Goal: Task Accomplishment & Management: Manage account settings

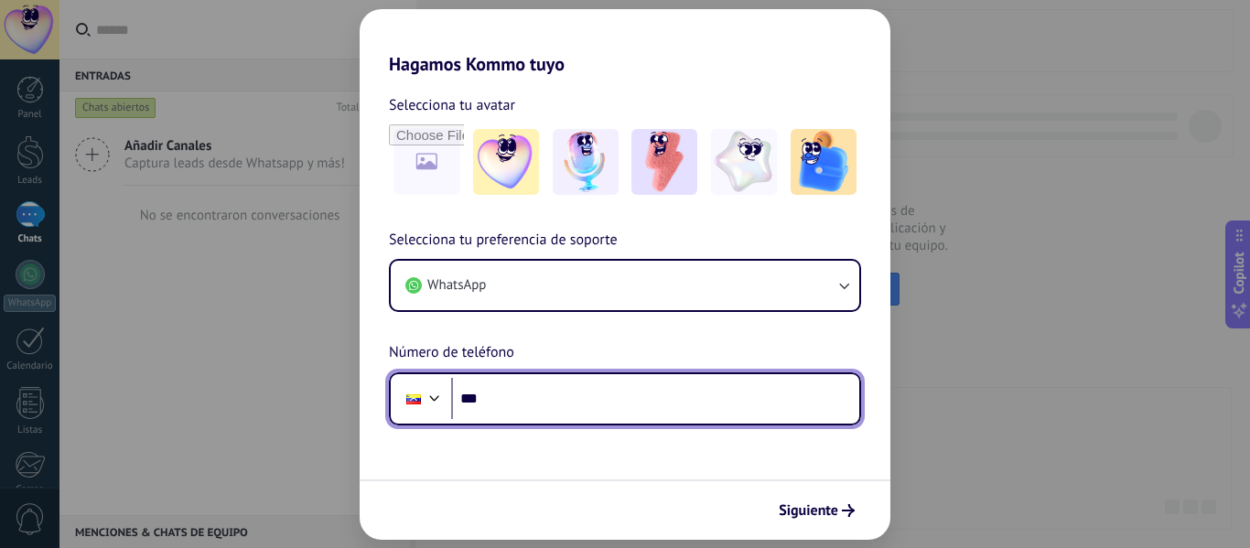
click at [615, 396] on input "***" at bounding box center [655, 399] width 408 height 42
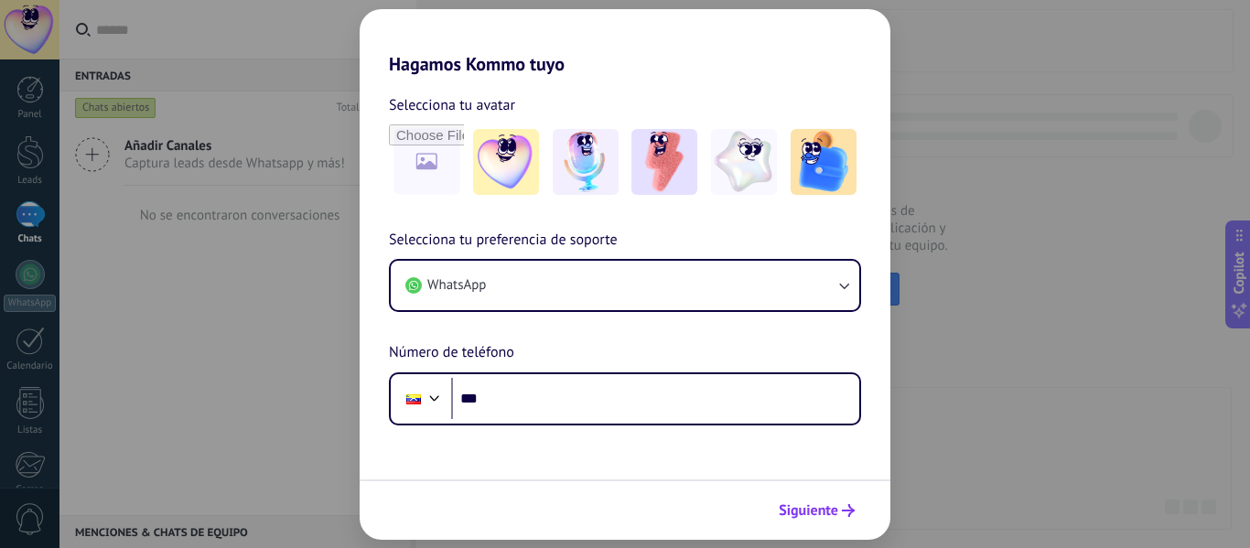
click at [832, 508] on span "Siguiente" at bounding box center [808, 510] width 59 height 13
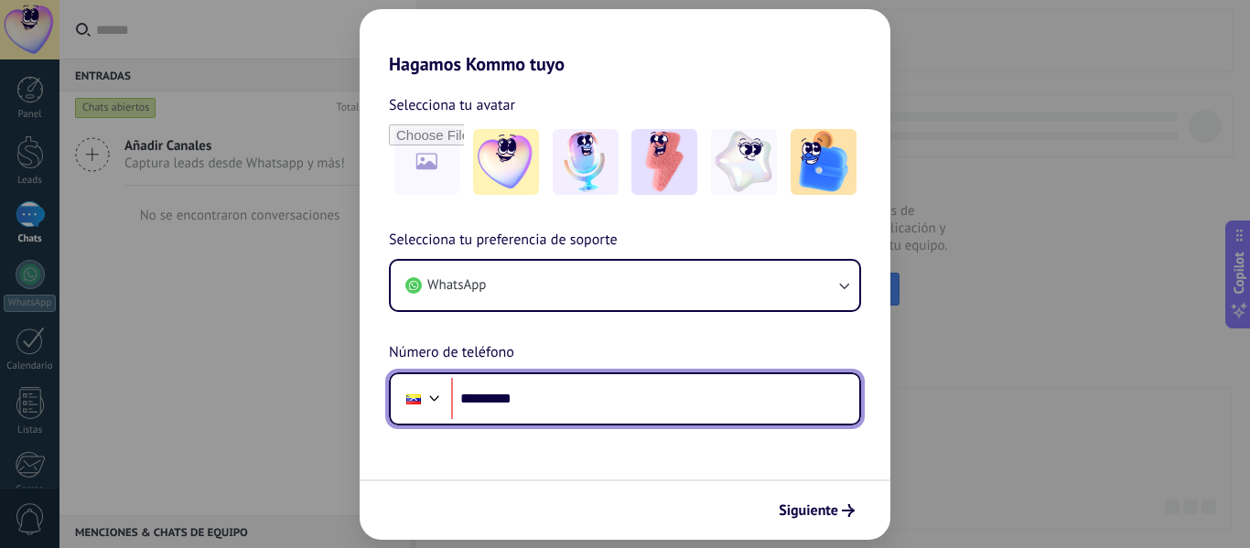
click at [607, 404] on input "*********" at bounding box center [655, 399] width 408 height 42
type input "**********"
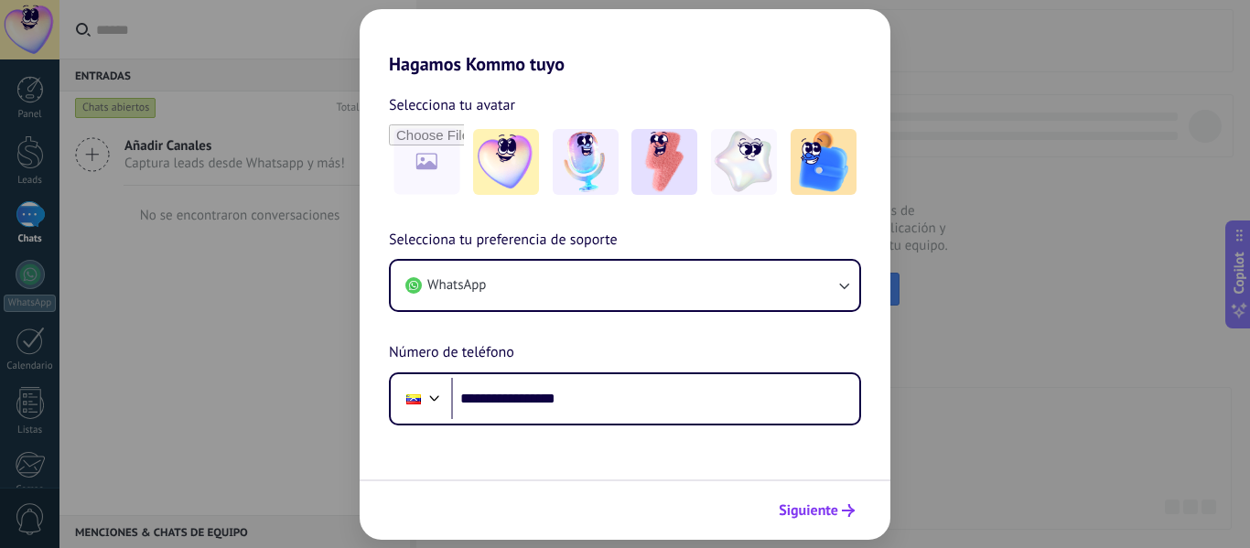
click at [797, 499] on button "Siguiente" at bounding box center [816, 510] width 92 height 31
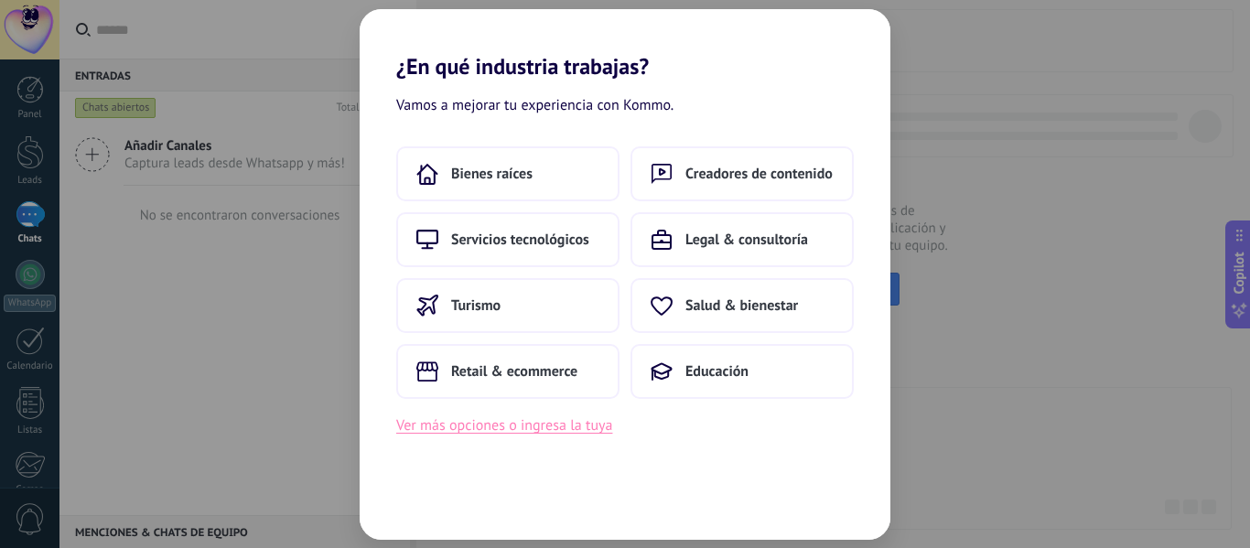
click at [580, 431] on button "Ver más opciones o ingresa la tuya" at bounding box center [504, 426] width 216 height 24
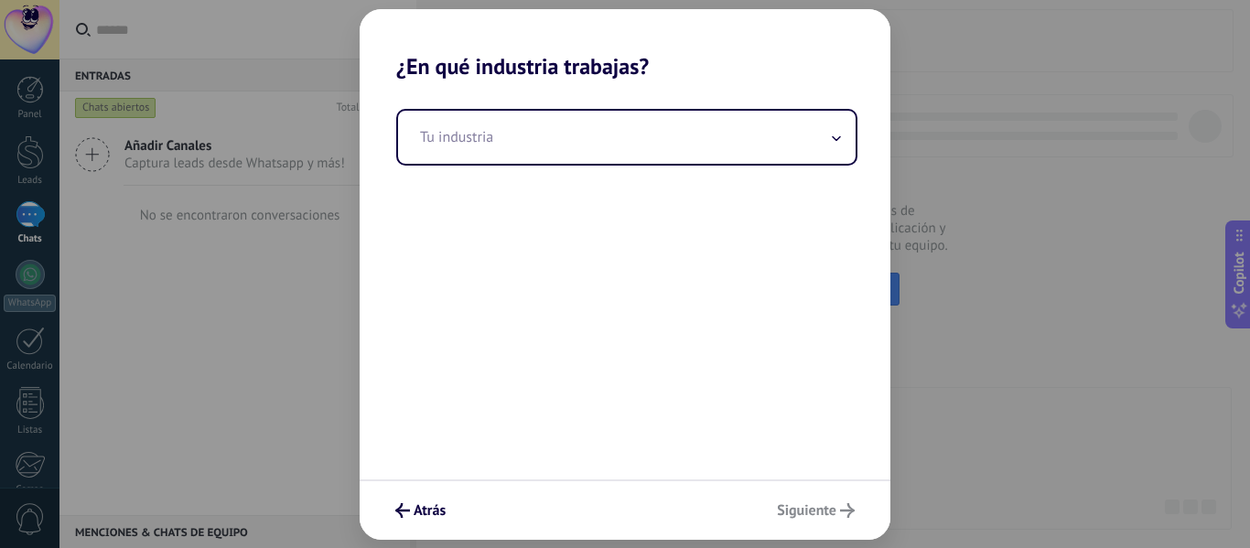
click at [591, 169] on div "Tu industria" at bounding box center [625, 280] width 531 height 400
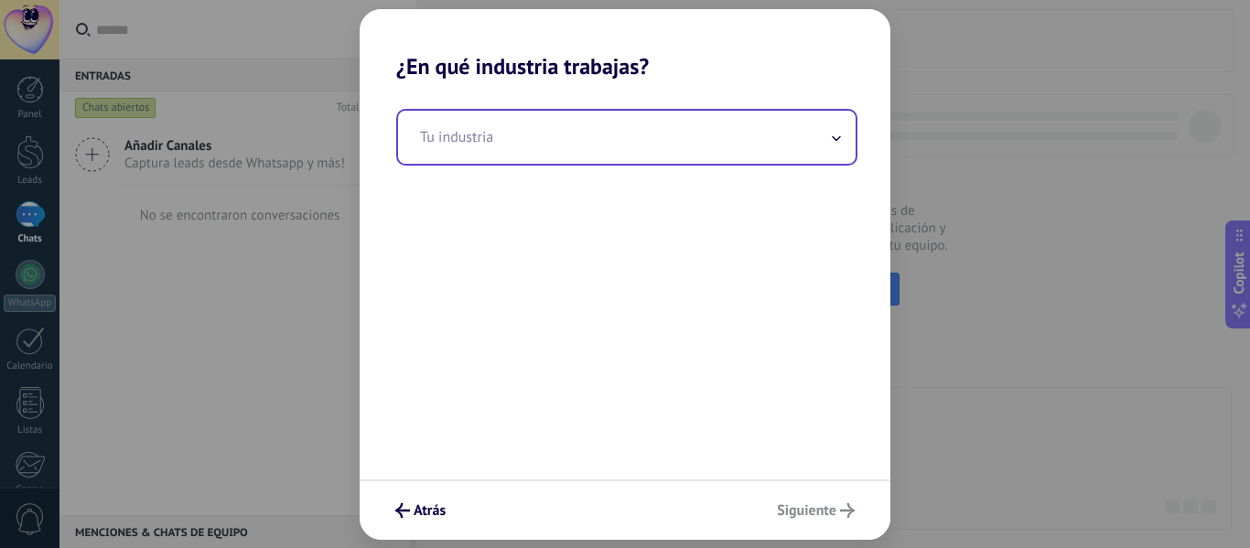
click at [599, 162] on input "text" at bounding box center [626, 137] width 457 height 53
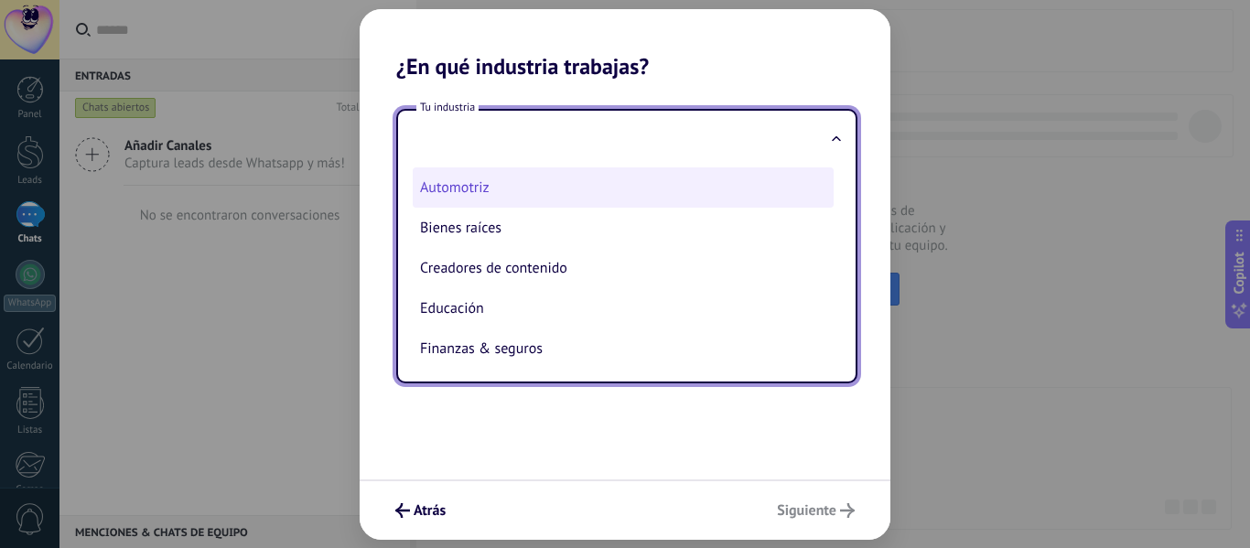
click at [629, 199] on li "Automotriz" at bounding box center [623, 187] width 421 height 40
type input "**********"
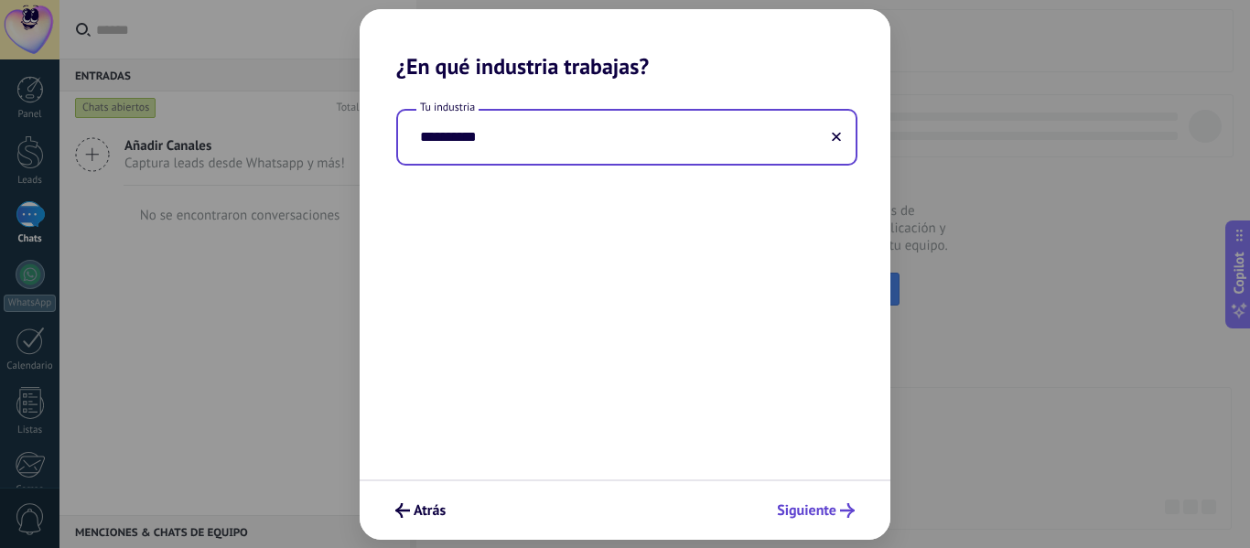
click at [823, 504] on span "Siguiente" at bounding box center [806, 510] width 59 height 13
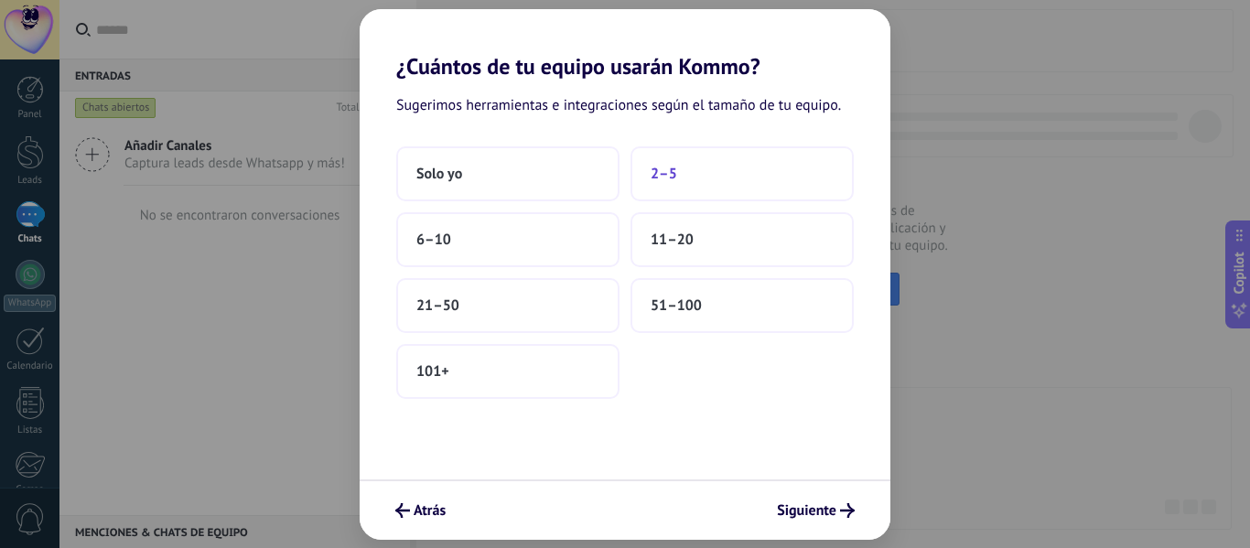
click at [652, 177] on span "2–5" at bounding box center [664, 174] width 27 height 18
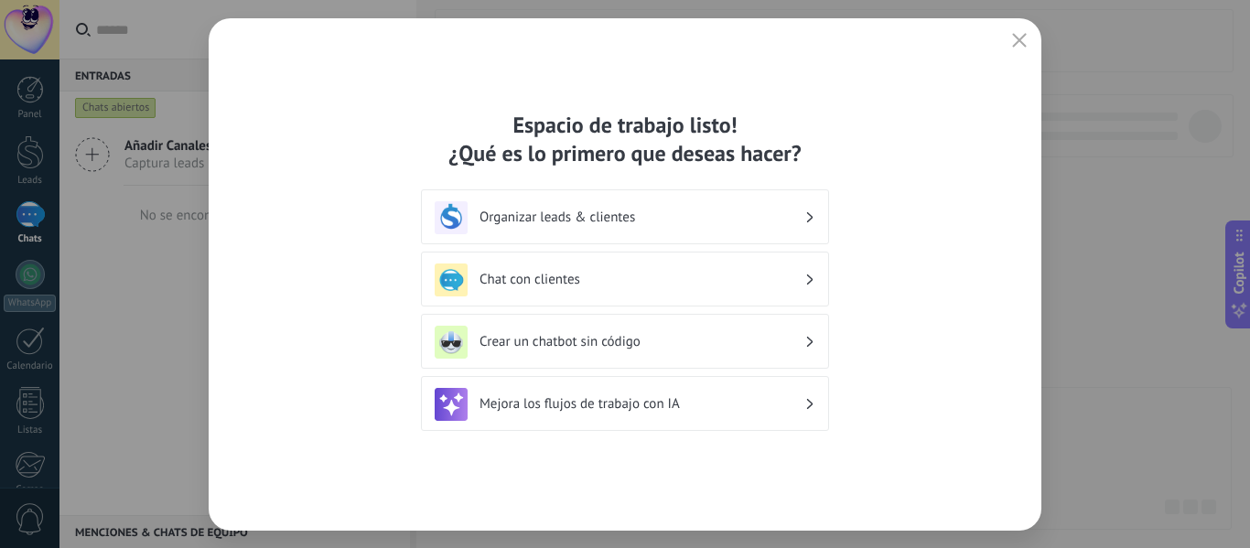
click at [771, 269] on div "Chat con clientes" at bounding box center [625, 279] width 381 height 33
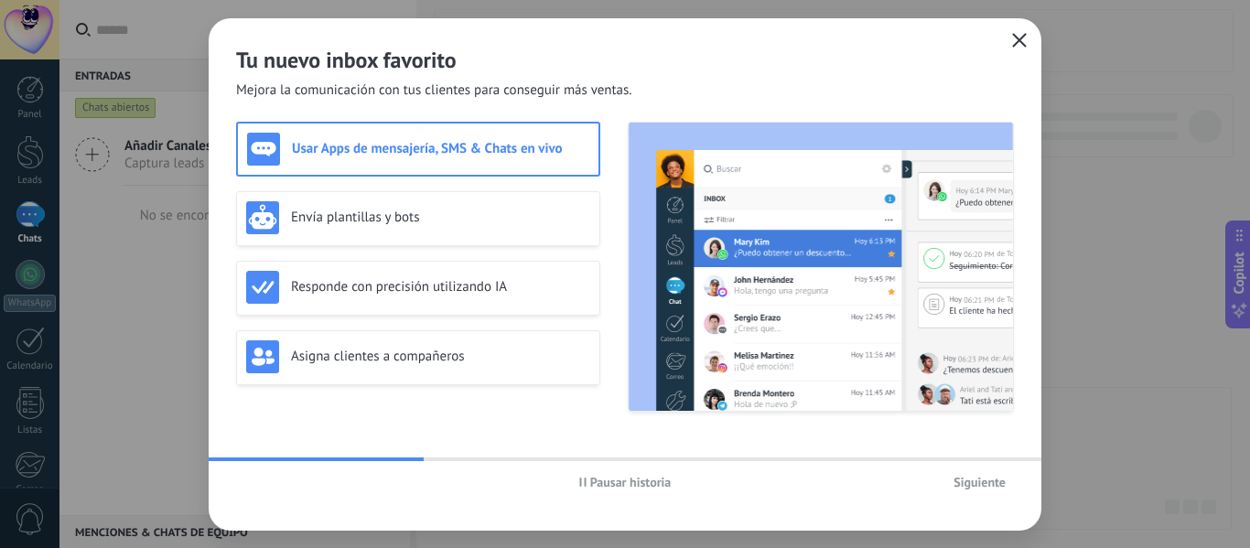
click at [1015, 46] on icon "button" at bounding box center [1019, 40] width 15 height 15
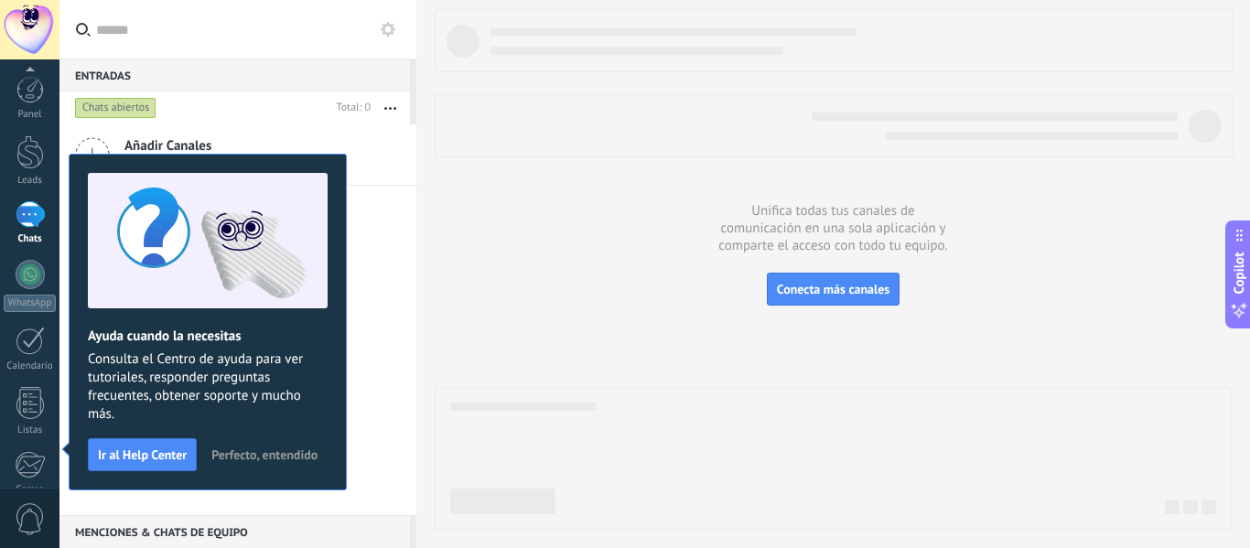
scroll to position [213, 0]
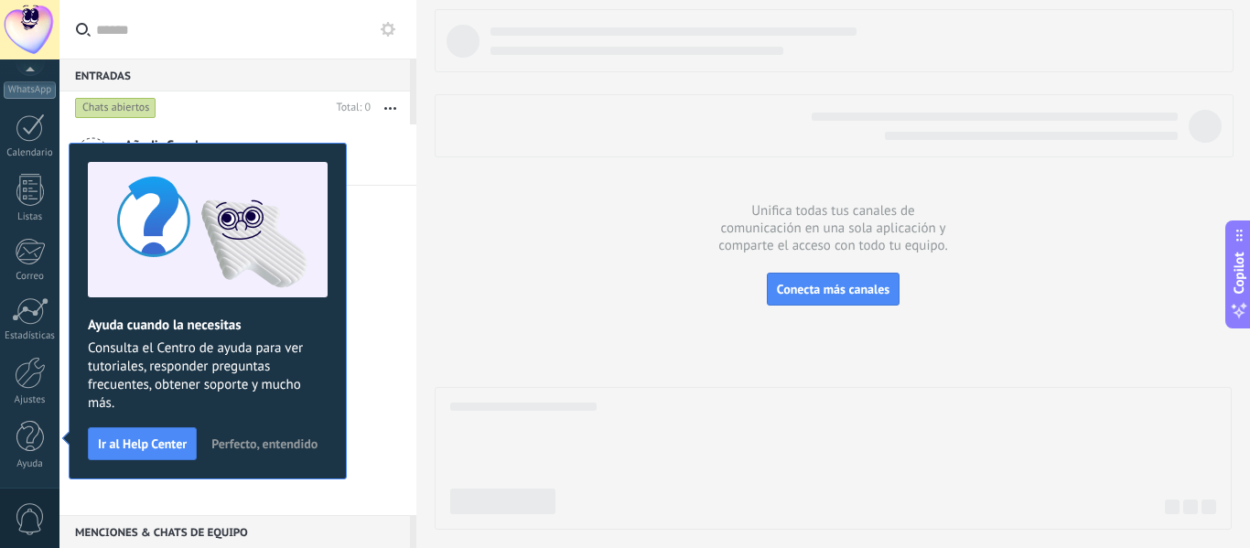
click at [226, 441] on span "Perfecto, entendido" at bounding box center [264, 443] width 106 height 13
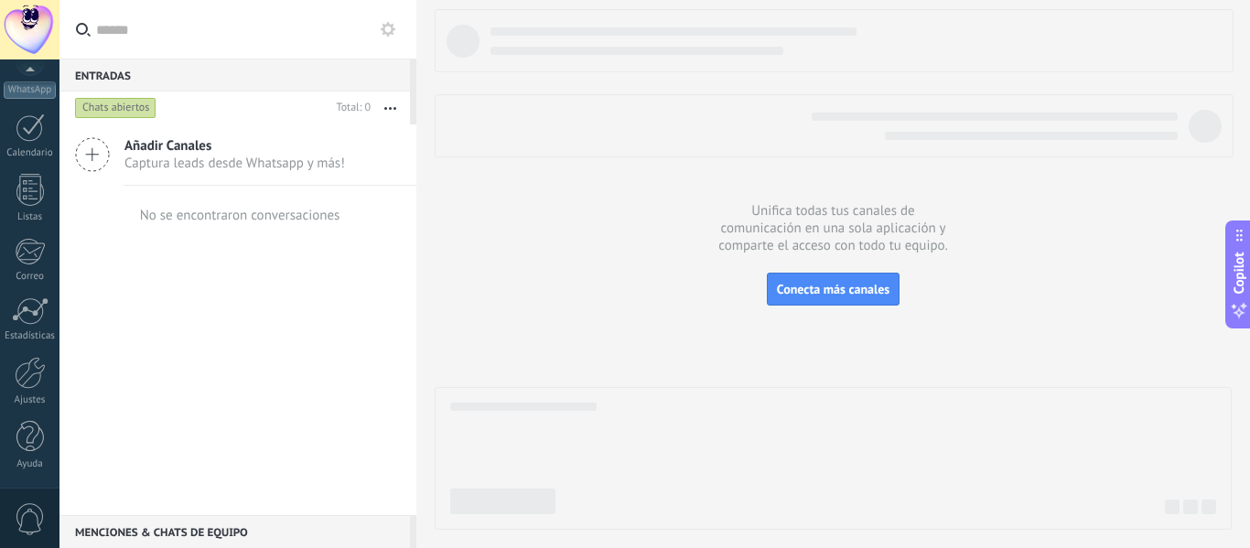
scroll to position [0, 0]
click at [36, 273] on div at bounding box center [30, 274] width 29 height 29
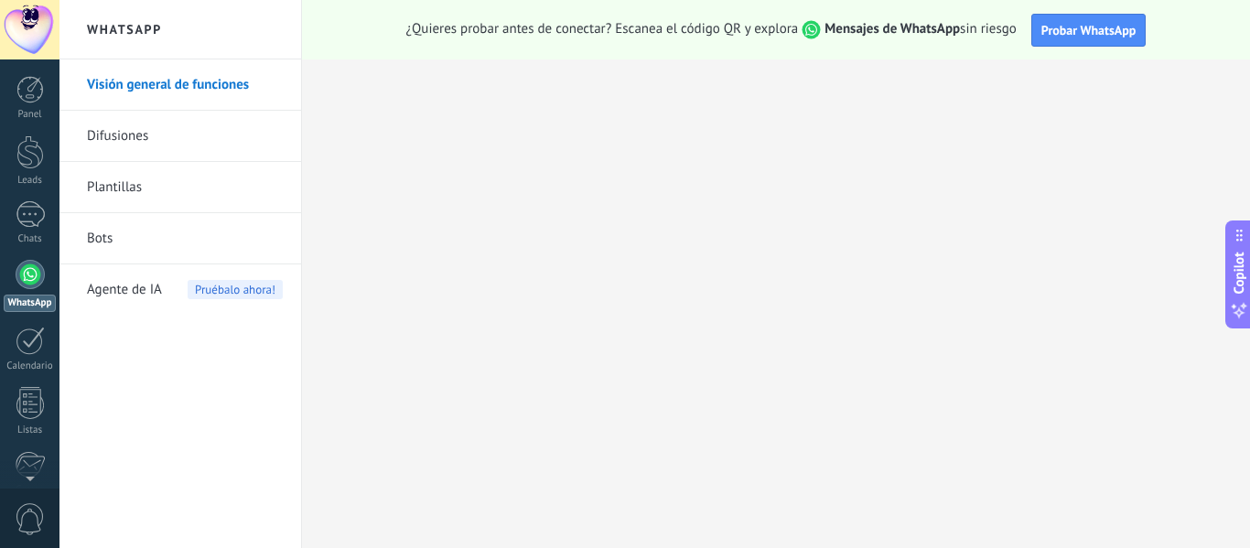
click at [34, 45] on div at bounding box center [29, 29] width 59 height 59
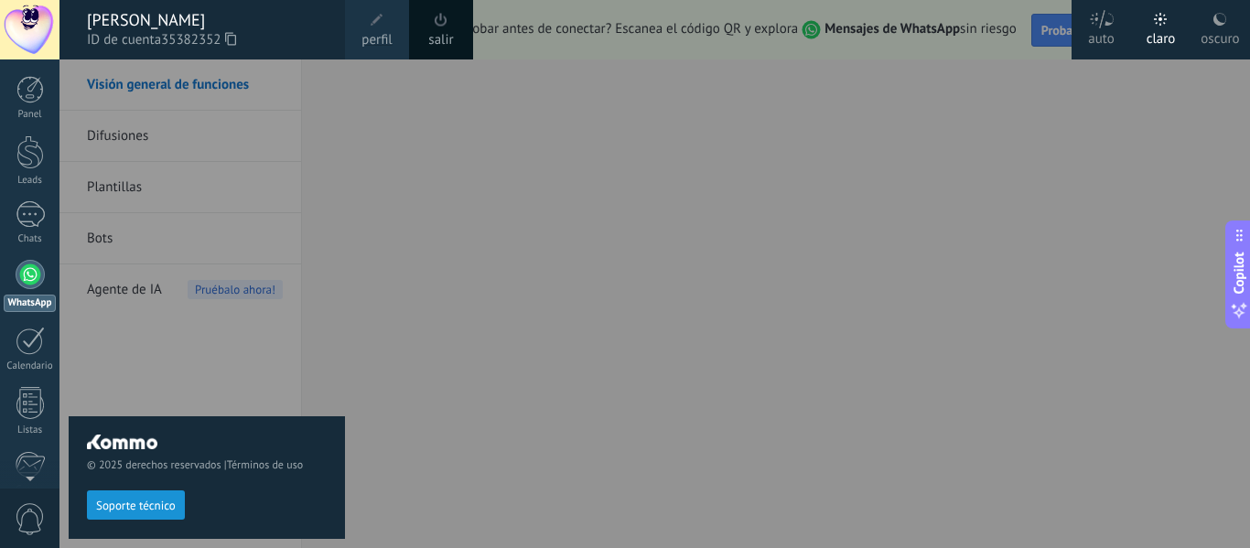
click at [390, 38] on span "perfil" at bounding box center [376, 40] width 30 height 20
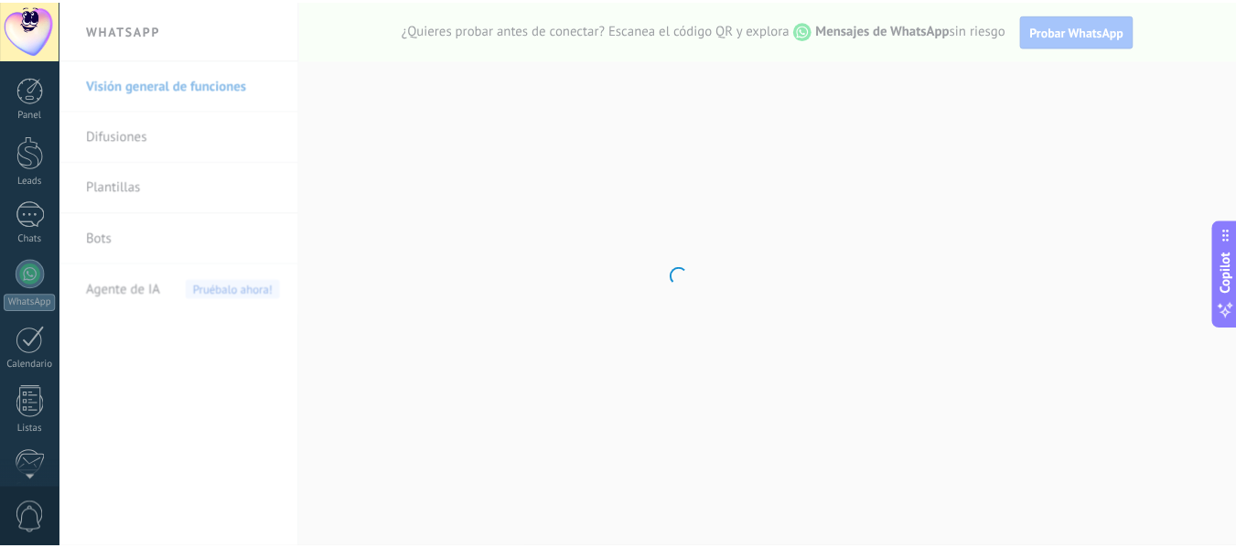
scroll to position [213, 0]
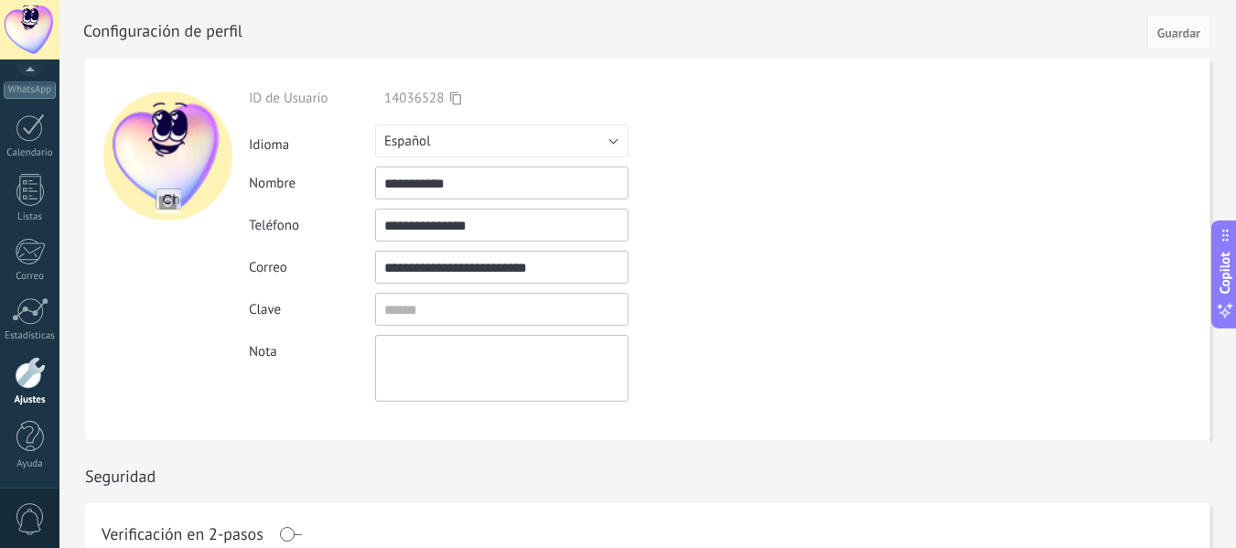
drag, startPoint x: 517, startPoint y: 231, endPoint x: 433, endPoint y: 220, distance: 84.9
click at [433, 220] on input "**********" at bounding box center [501, 225] width 253 height 33
type input "**********"
click at [1180, 44] on button "Guardar" at bounding box center [1178, 32] width 63 height 35
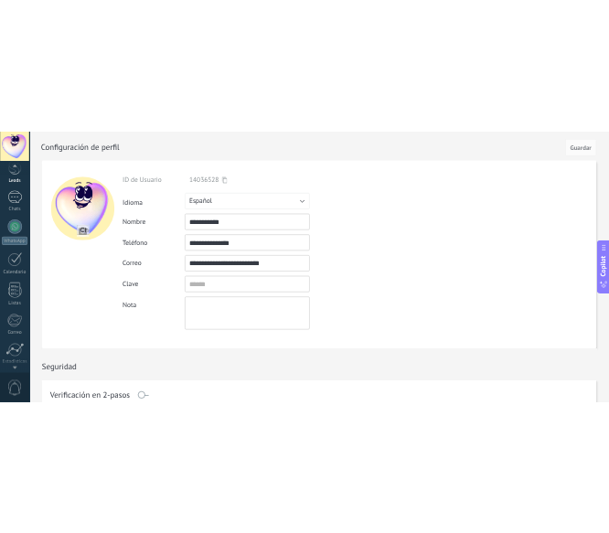
scroll to position [0, 0]
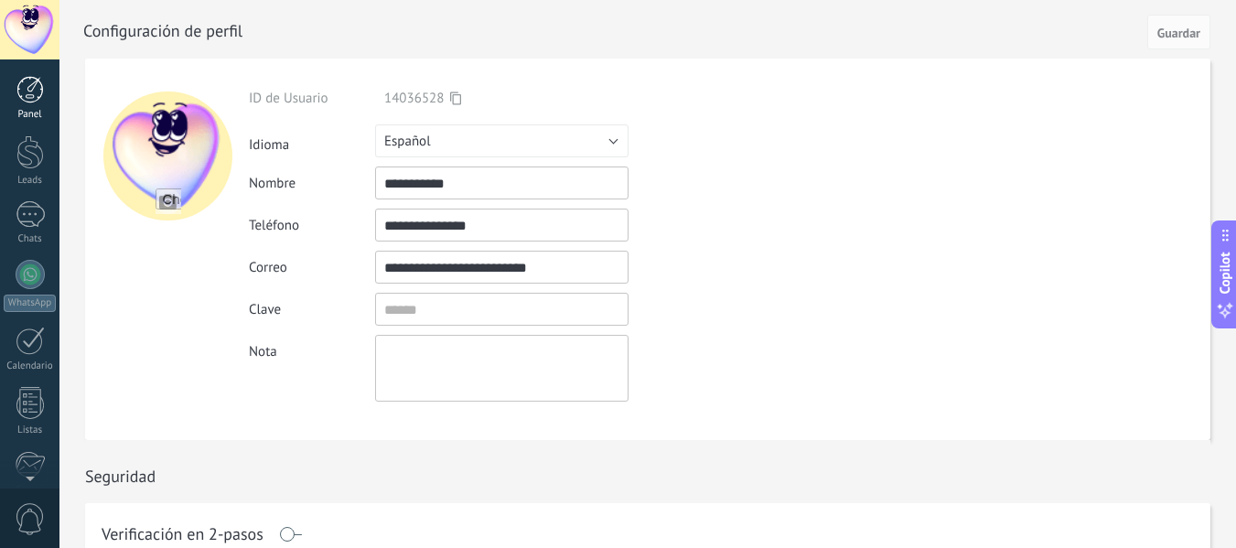
click at [32, 94] on div at bounding box center [29, 89] width 27 height 27
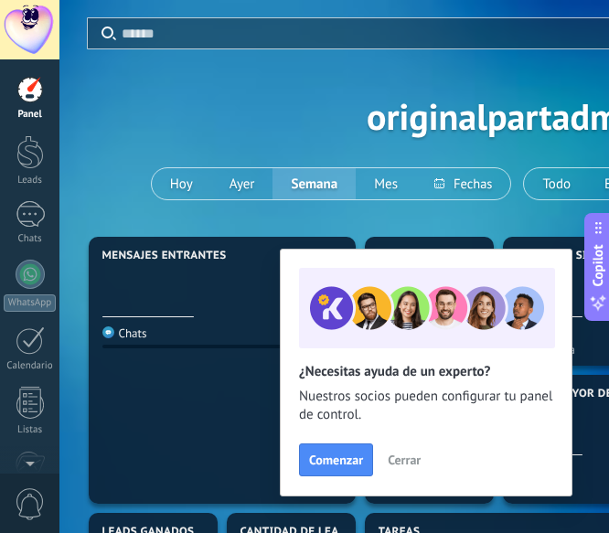
click at [36, 30] on div at bounding box center [29, 29] width 59 height 59
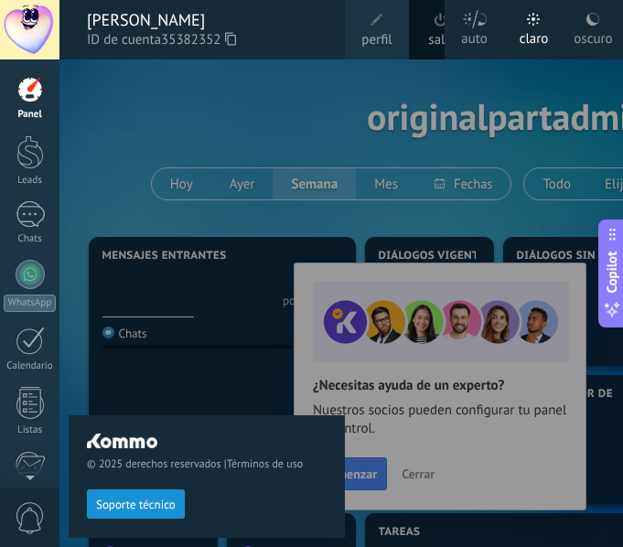
click at [28, 20] on div at bounding box center [29, 29] width 59 height 59
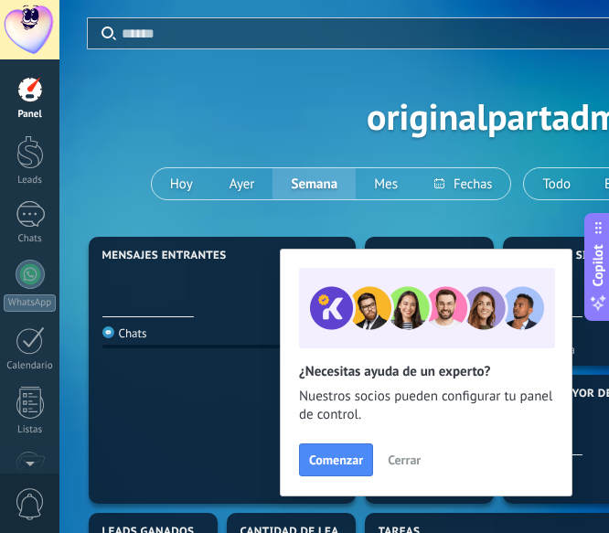
click at [414, 461] on span "Cerrar" at bounding box center [404, 460] width 33 height 13
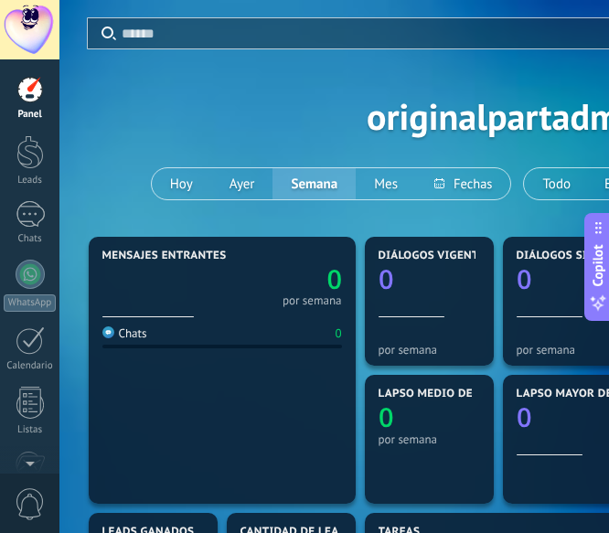
click at [435, 109] on div "Aplicar Eventos originalpartadmi [DATE] [DATE] Semana Mes Todo Elija un usuario…" at bounding box center [498, 116] width 823 height 232
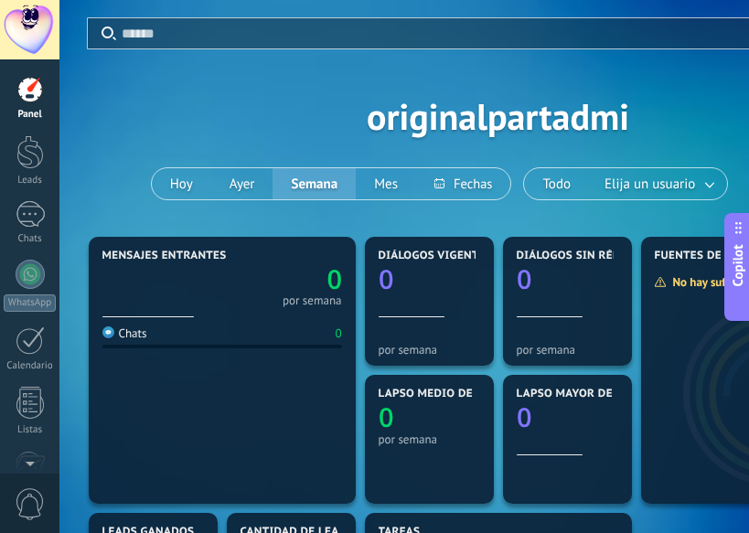
click at [595, 113] on div "Aplicar Eventos originalpartadmi [DATE] [DATE] Semana Mes Todo Elija un usuario…" at bounding box center [498, 116] width 823 height 232
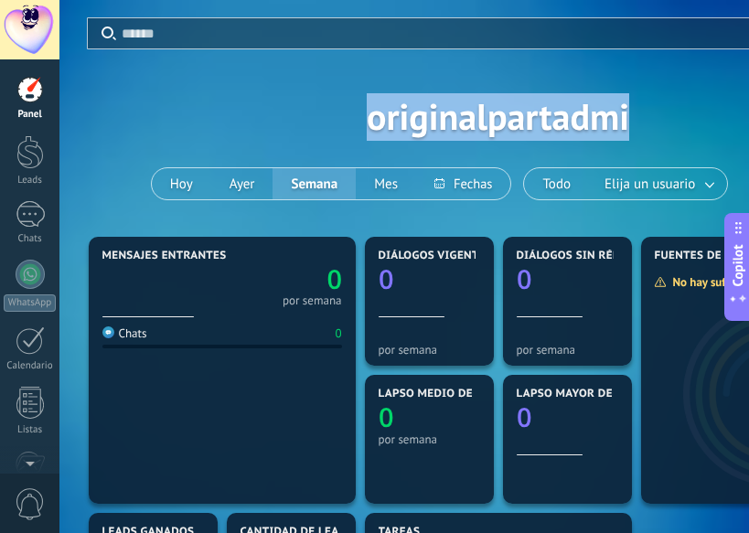
click at [595, 113] on div "Aplicar Eventos originalpartadmi [DATE] [DATE] Semana Mes Todo Elija un usuario…" at bounding box center [498, 116] width 823 height 232
click at [564, 124] on div "Aplicar Eventos originalpartadmi [DATE] [DATE] Semana Mes Todo Elija un usuario…" at bounding box center [498, 116] width 823 height 232
click at [392, 124] on div "Aplicar Eventos originalpartadmi [DATE] [DATE] Semana Mes Todo Elija un usuario…" at bounding box center [498, 116] width 823 height 232
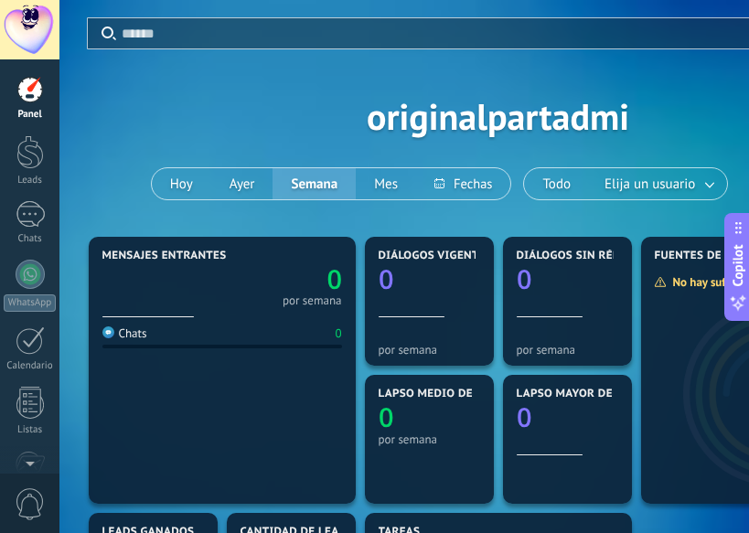
click at [35, 94] on div at bounding box center [29, 89] width 27 height 27
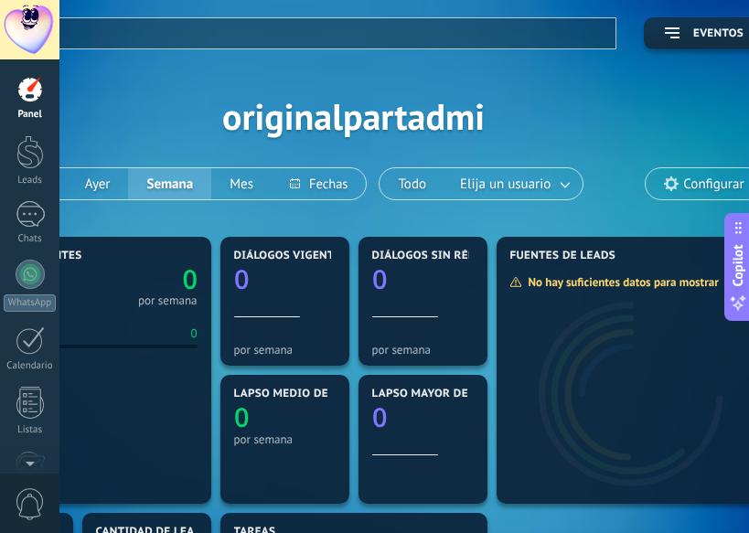
scroll to position [0, 181]
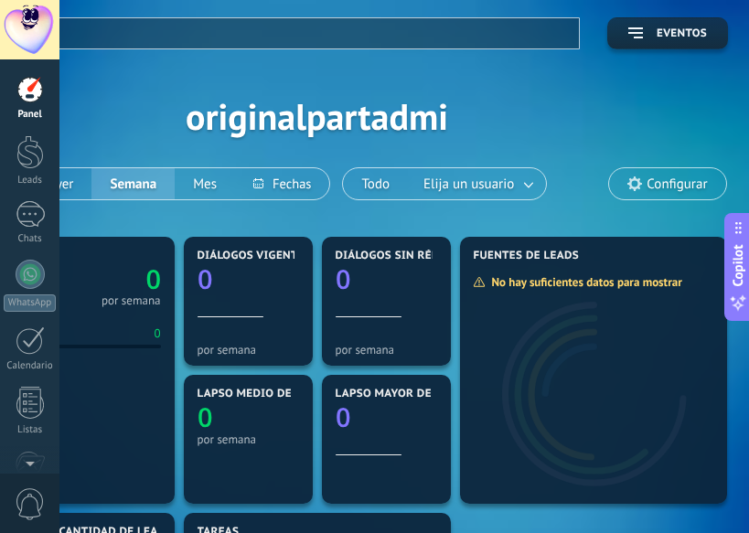
click at [651, 178] on span "Configurar" at bounding box center [677, 185] width 60 height 16
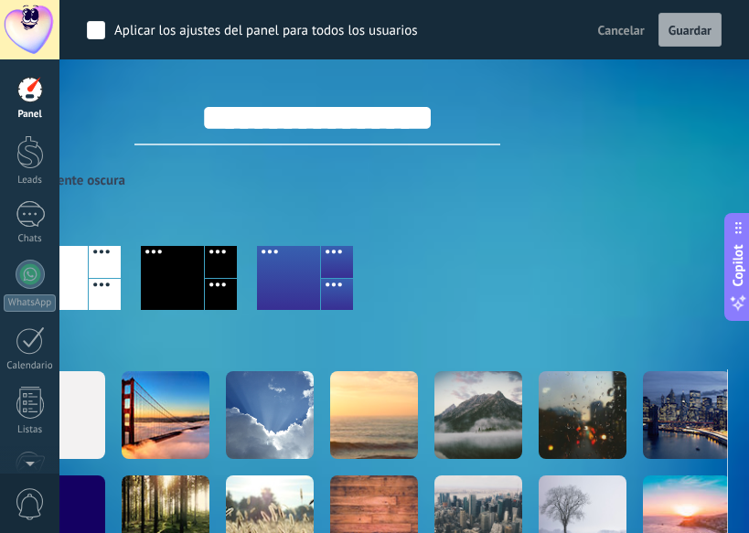
click at [379, 124] on input "**********" at bounding box center [317, 118] width 366 height 55
drag, startPoint x: 186, startPoint y: 123, endPoint x: 528, endPoint y: 150, distance: 343.3
click at [528, 150] on div "**********" at bounding box center [317, 292] width 823 height 584
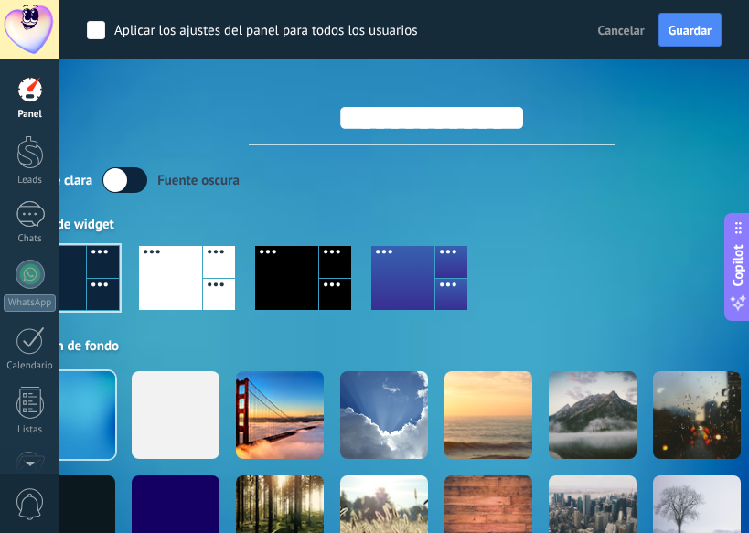
scroll to position [0, 0]
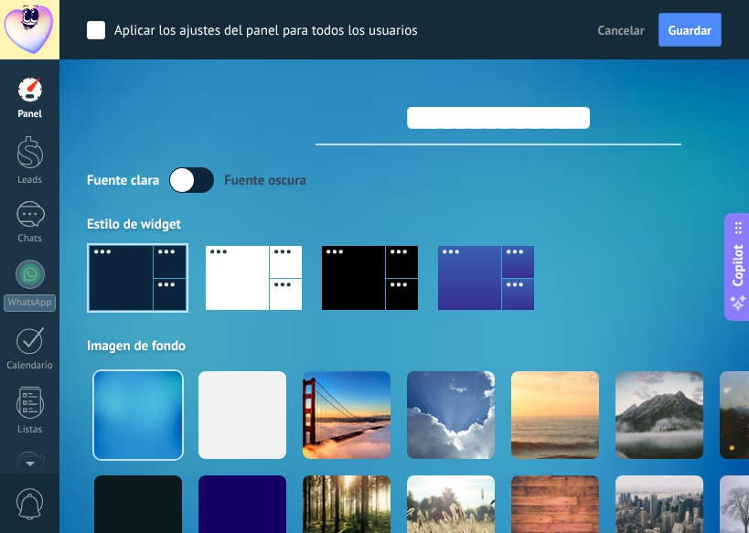
type input "**********"
click at [251, 269] on div at bounding box center [237, 278] width 63 height 64
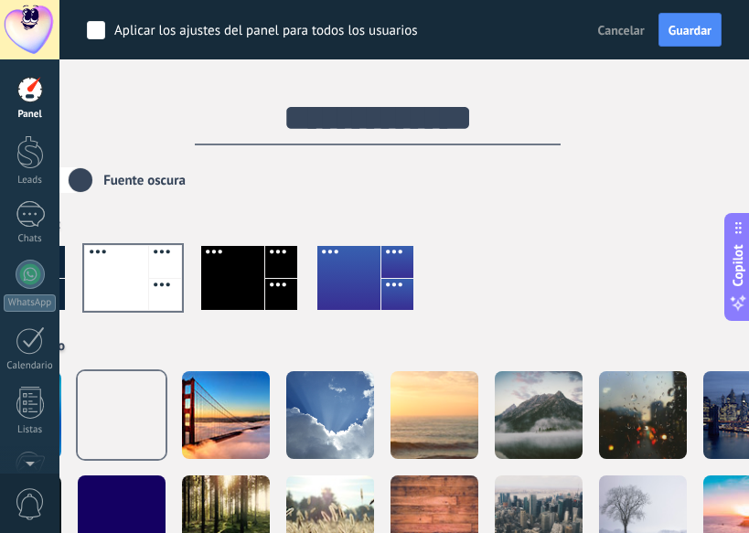
scroll to position [0, 188]
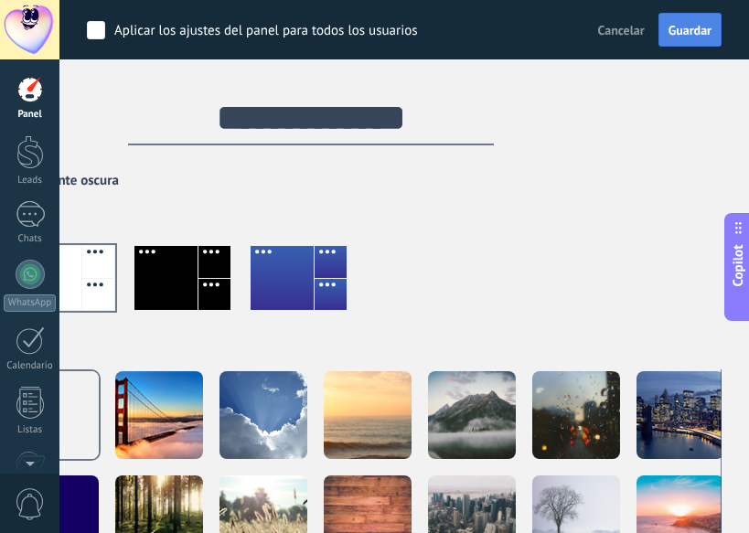
click at [683, 29] on span "Guardar" at bounding box center [690, 30] width 43 height 13
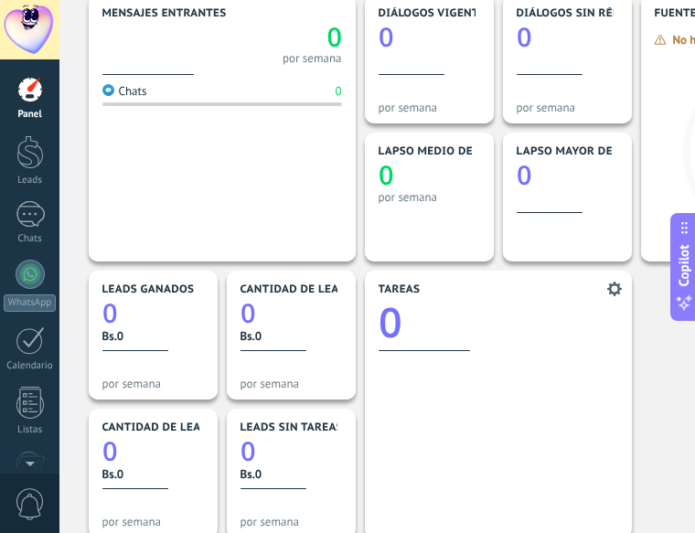
scroll to position [274, 0]
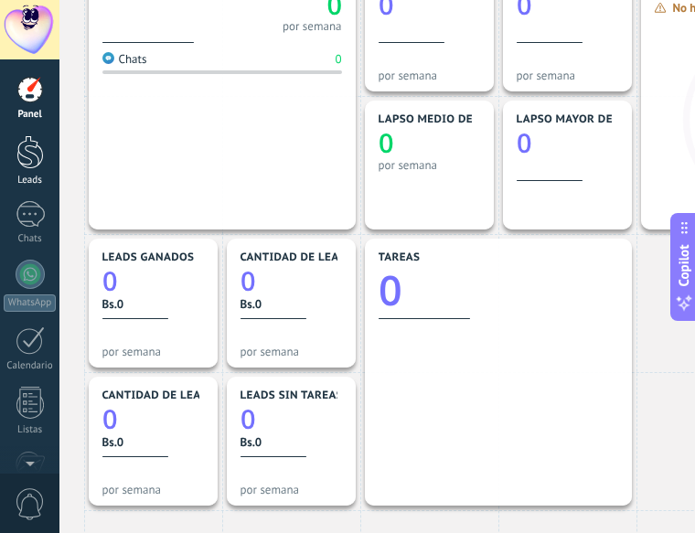
click at [20, 151] on div at bounding box center [29, 152] width 27 height 34
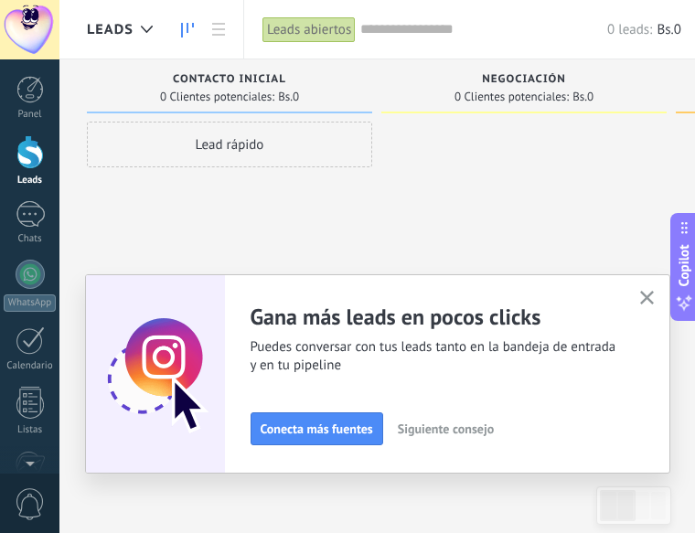
scroll to position [0, 7]
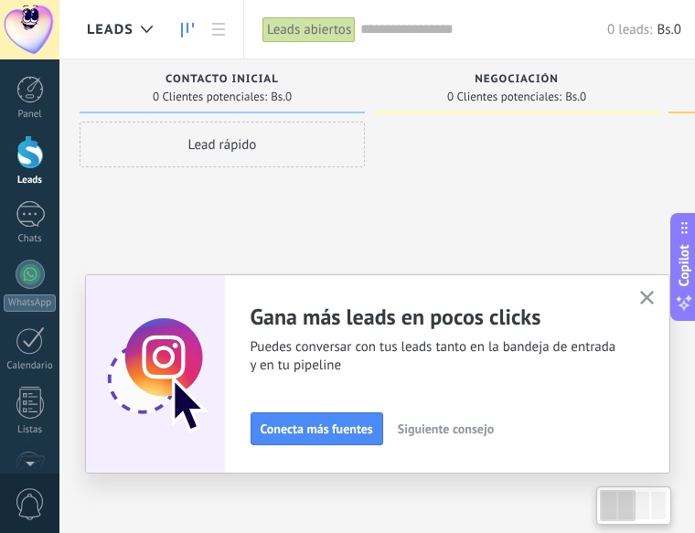
click at [649, 293] on use "button" at bounding box center [647, 298] width 14 height 14
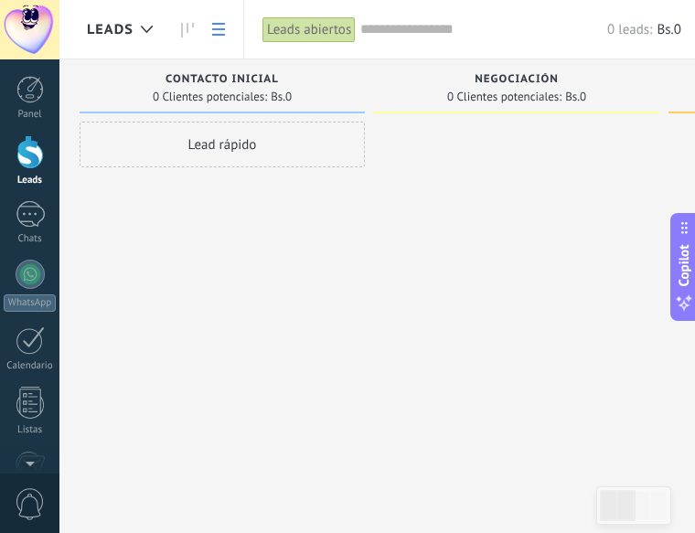
click at [215, 32] on icon at bounding box center [218, 29] width 13 height 13
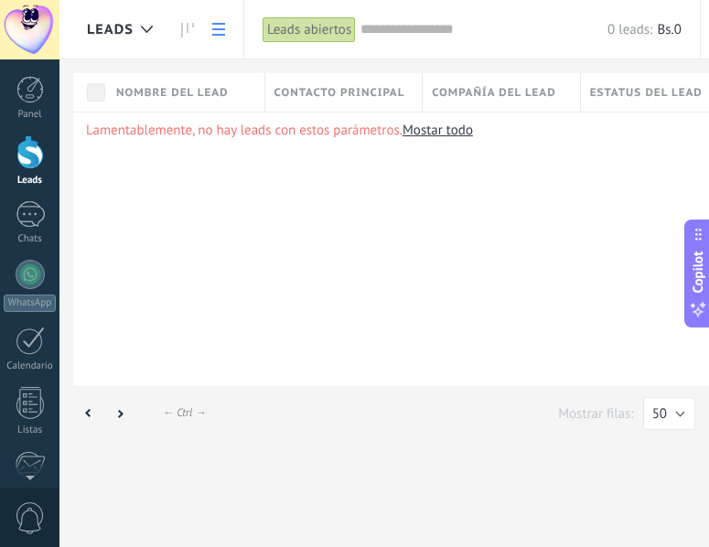
click at [181, 25] on use at bounding box center [187, 30] width 13 height 15
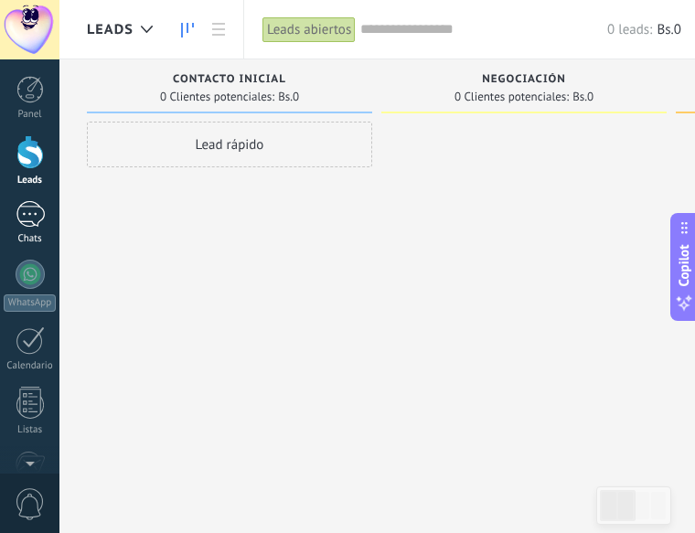
click at [16, 222] on div at bounding box center [30, 214] width 29 height 27
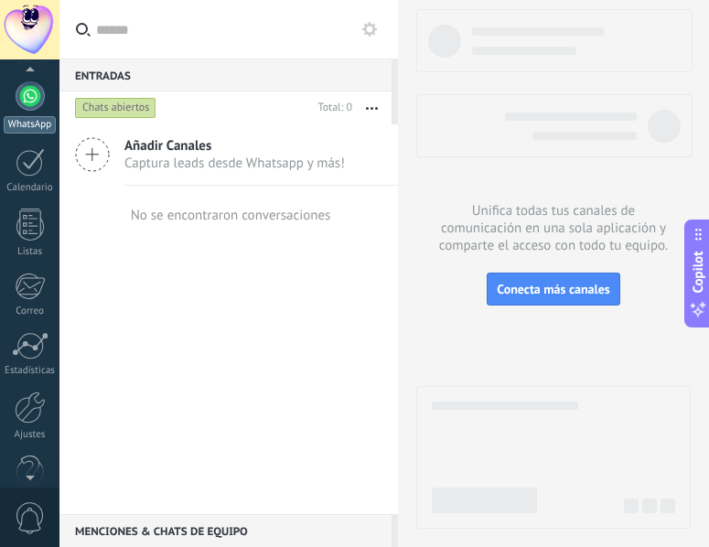
scroll to position [183, 0]
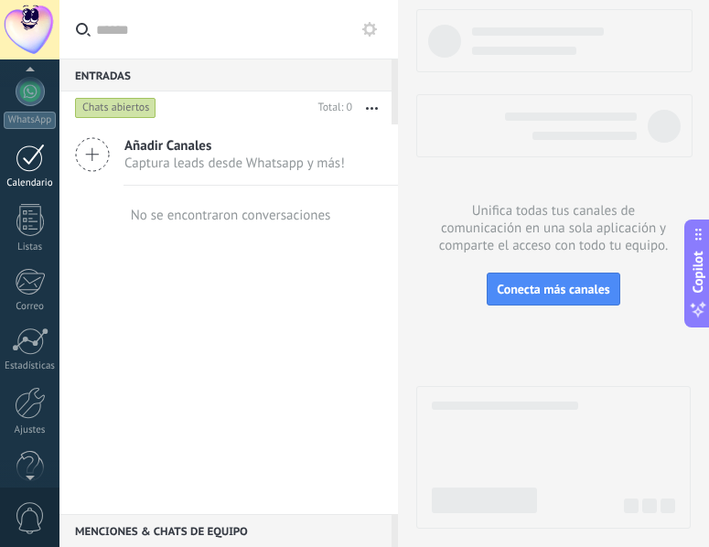
click at [17, 145] on div at bounding box center [30, 158] width 29 height 28
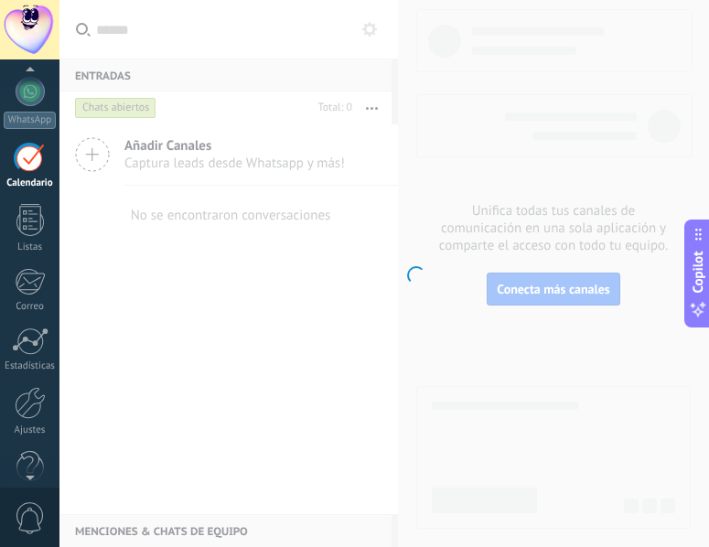
scroll to position [53, 0]
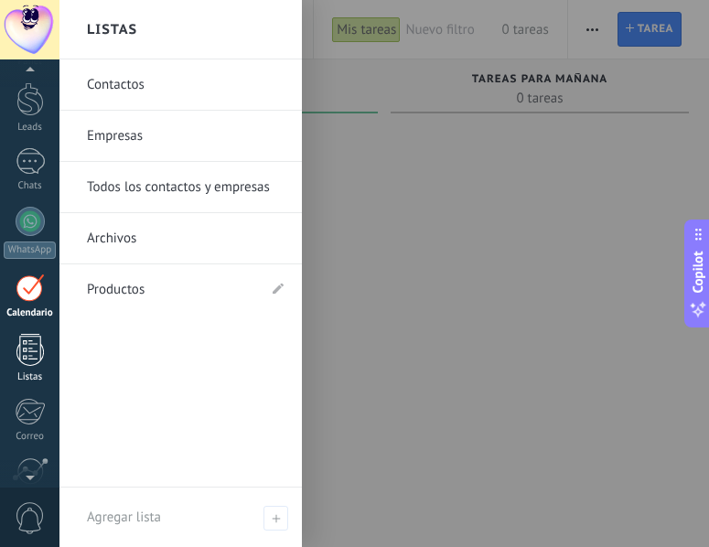
click at [42, 363] on div at bounding box center [29, 350] width 27 height 32
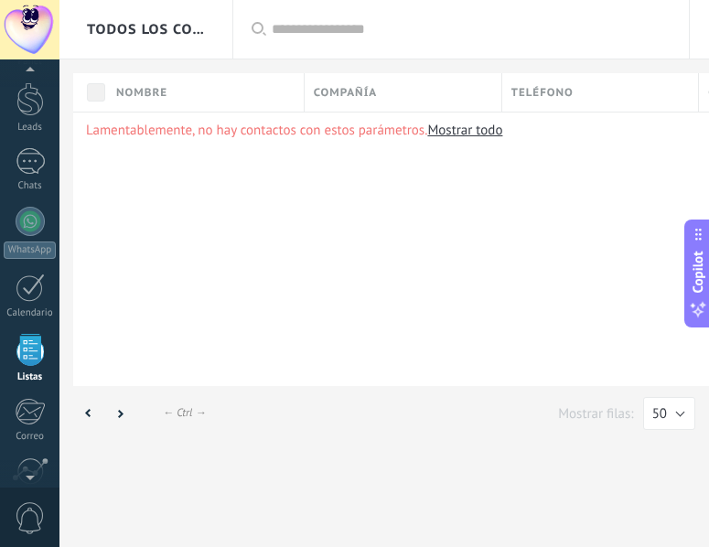
scroll to position [113, 0]
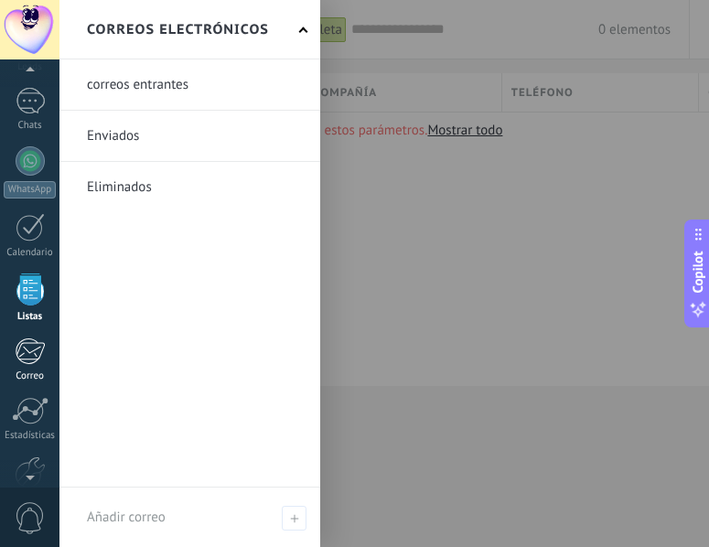
click at [27, 356] on div at bounding box center [30, 351] width 30 height 27
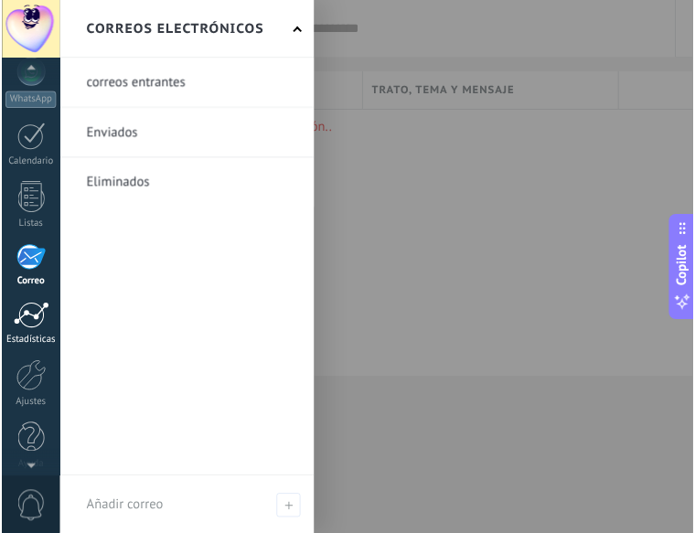
scroll to position [214, 0]
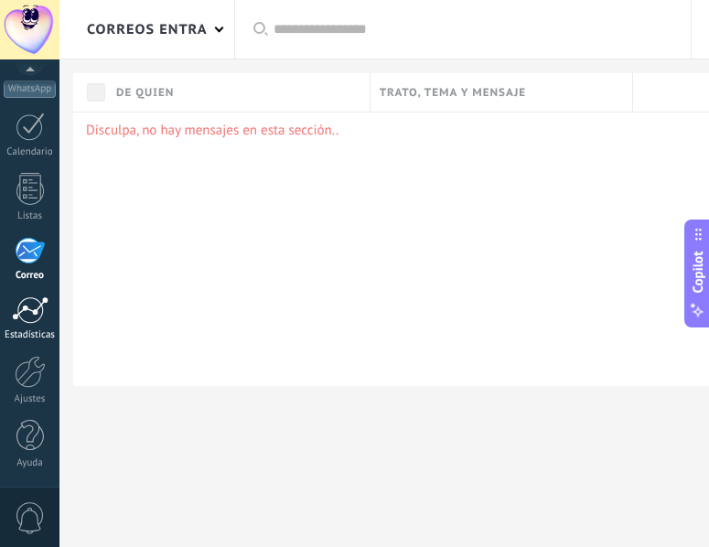
click at [39, 328] on link "Estadísticas" at bounding box center [29, 318] width 59 height 45
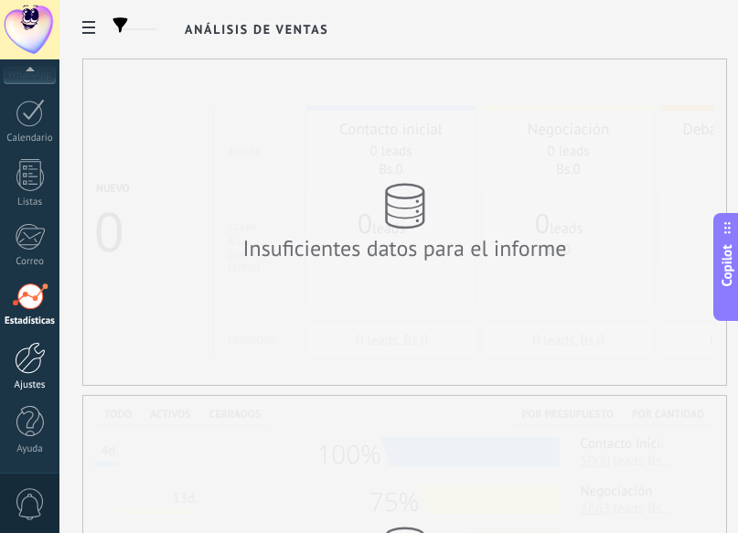
click at [45, 374] on link "Ajustes" at bounding box center [29, 366] width 59 height 49
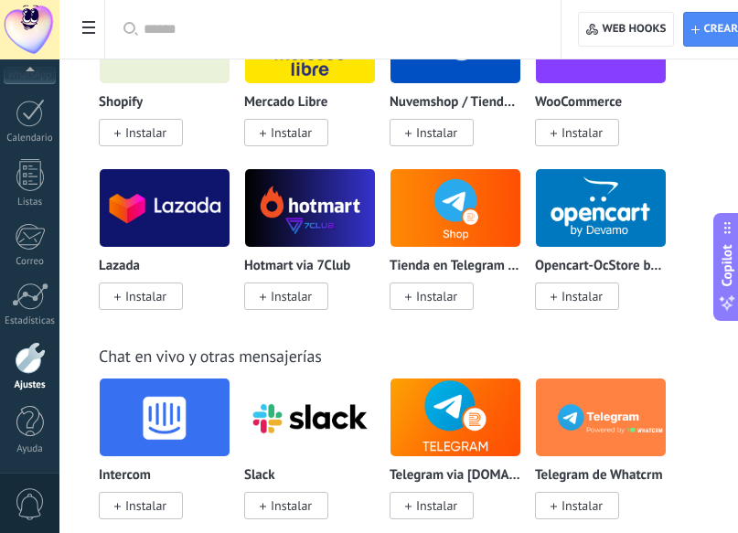
scroll to position [1372, 0]
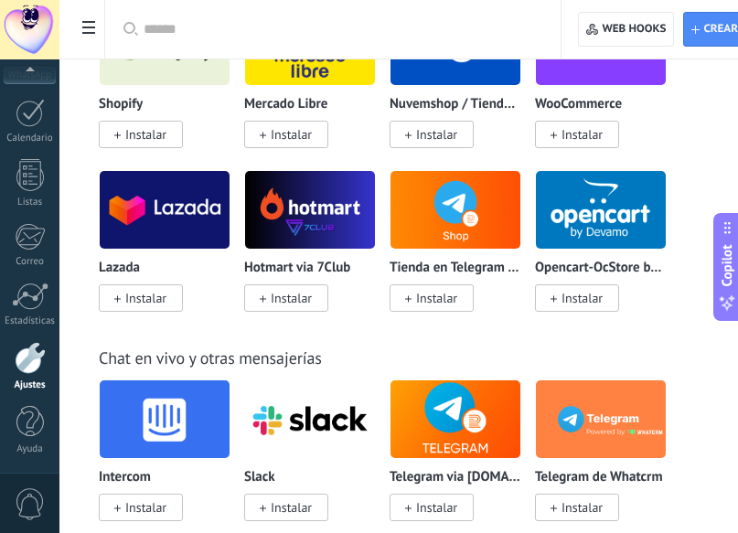
click at [85, 28] on use at bounding box center [88, 27] width 13 height 13
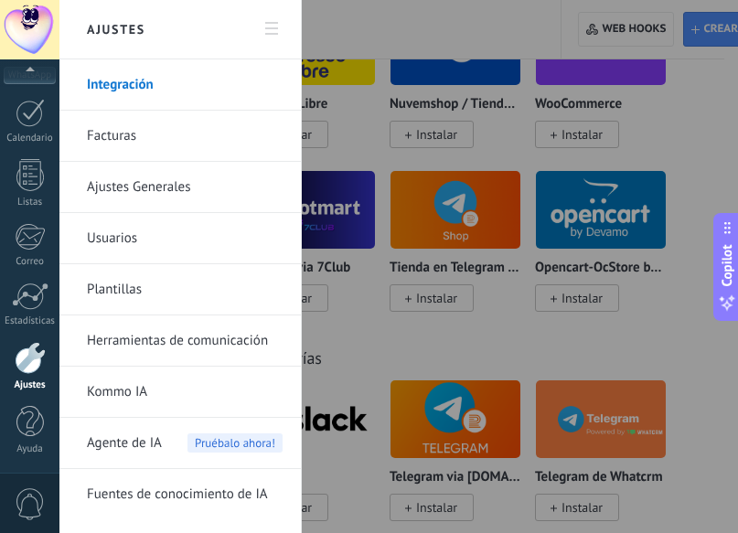
scroll to position [214, 0]
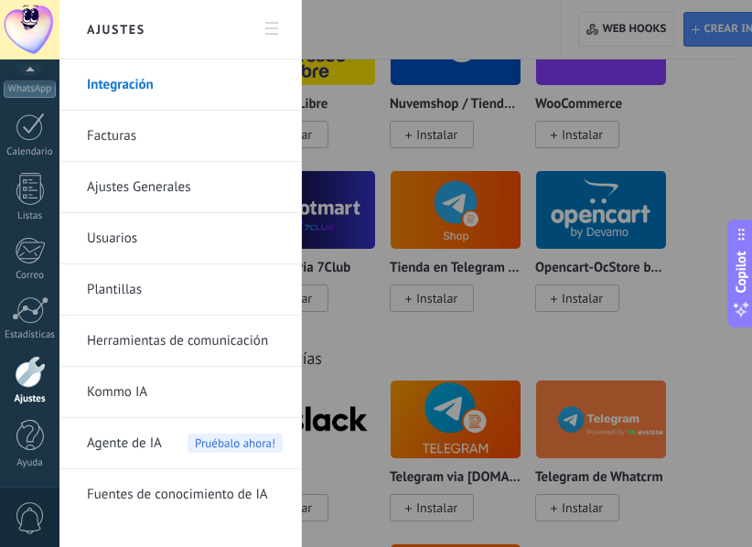
click at [85, 28] on h2 "Ajustes" at bounding box center [180, 29] width 196 height 59
click at [690, 186] on div at bounding box center [376, 273] width 752 height 547
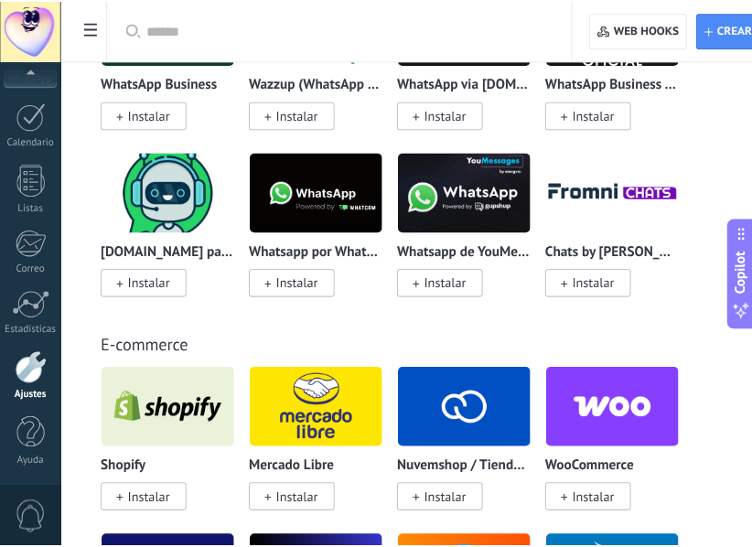
scroll to position [1006, 0]
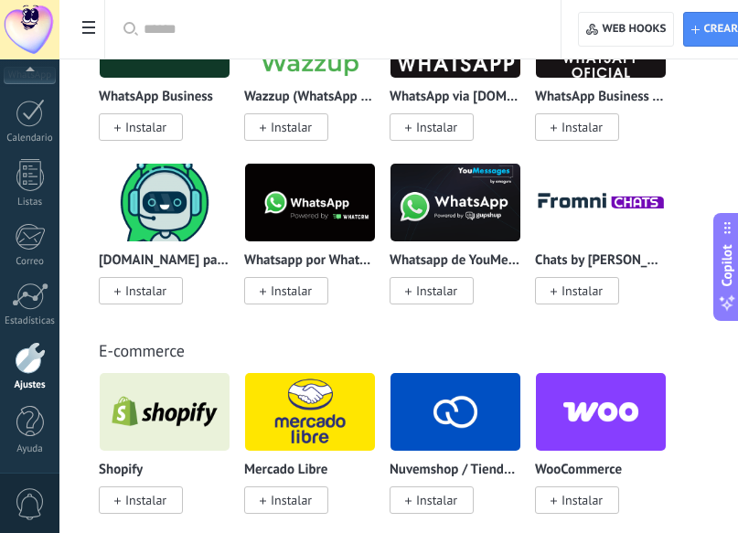
click at [77, 29] on span at bounding box center [88, 30] width 31 height 36
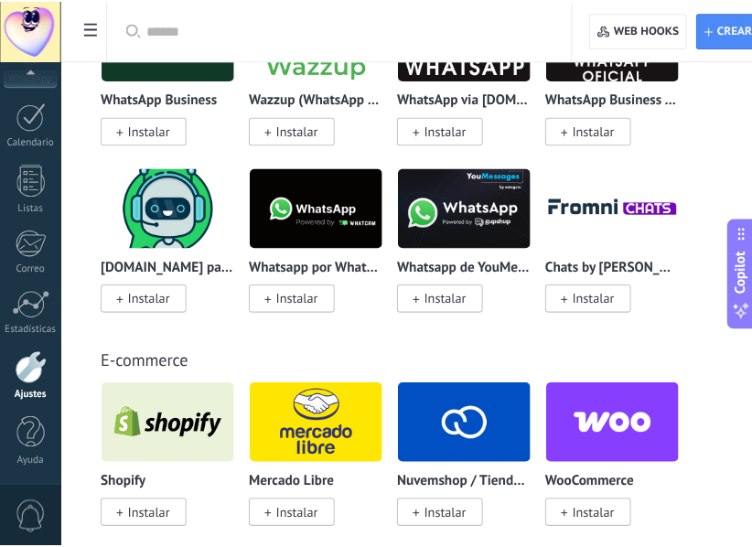
scroll to position [214, 0]
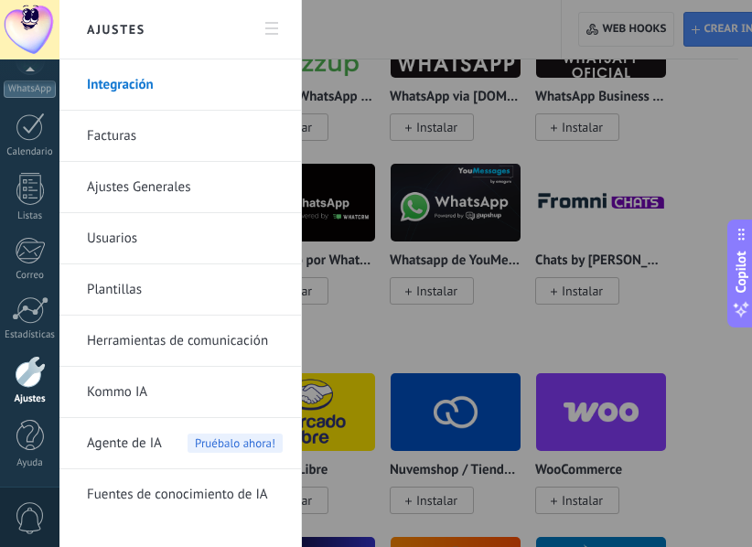
click at [132, 347] on link "Herramientas de comunicación" at bounding box center [185, 341] width 196 height 51
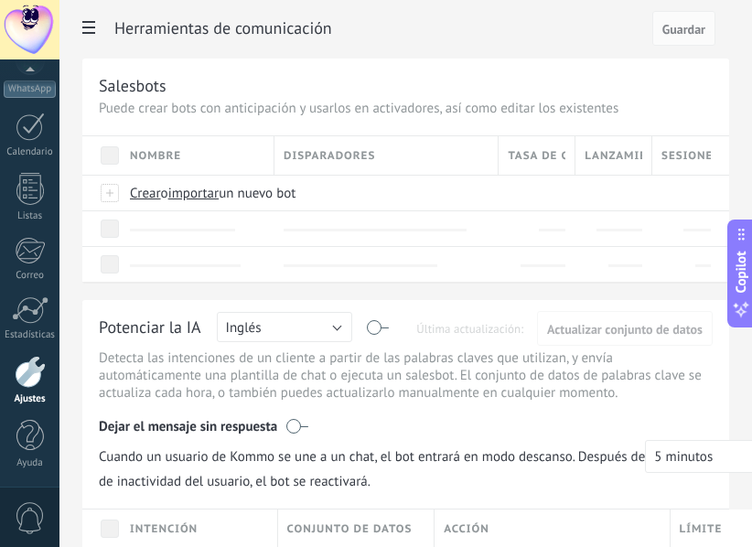
scroll to position [228, 0]
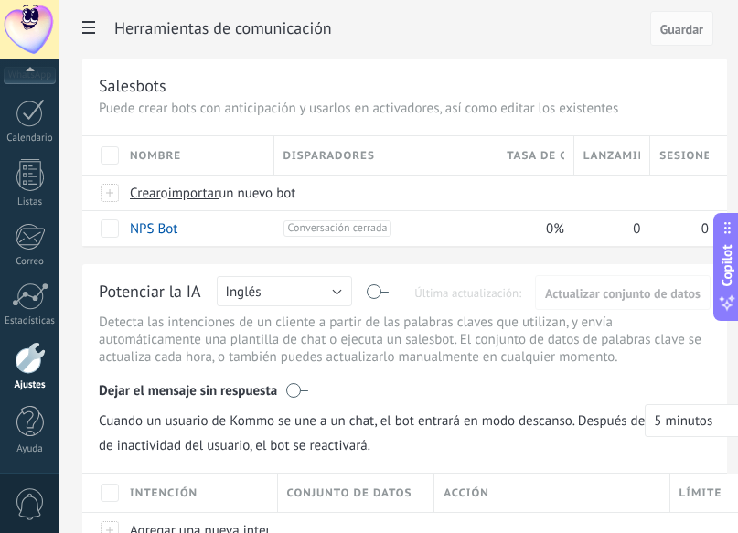
click at [98, 25] on span at bounding box center [88, 30] width 31 height 36
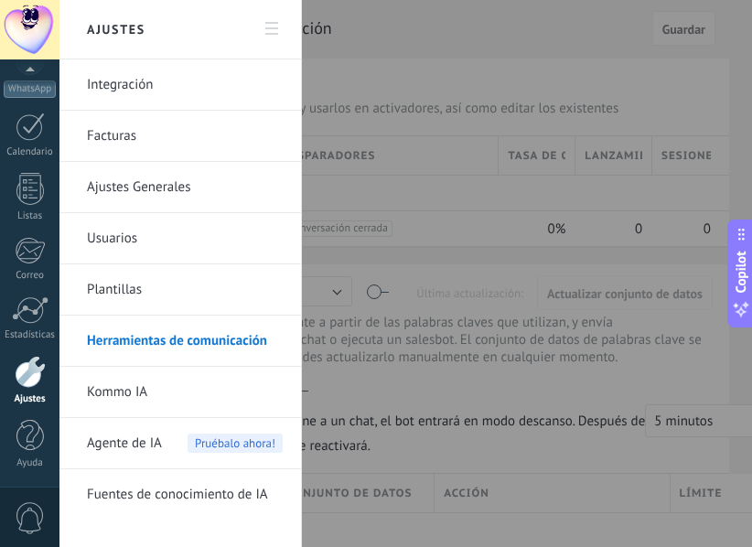
click at [591, 87] on div at bounding box center [376, 273] width 752 height 547
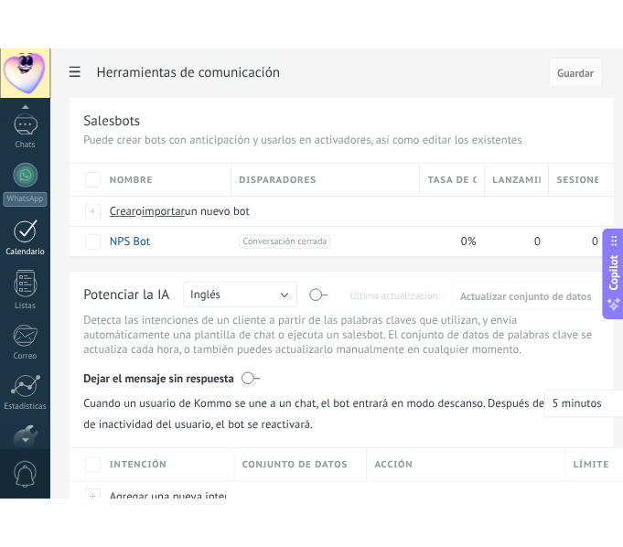
scroll to position [0, 0]
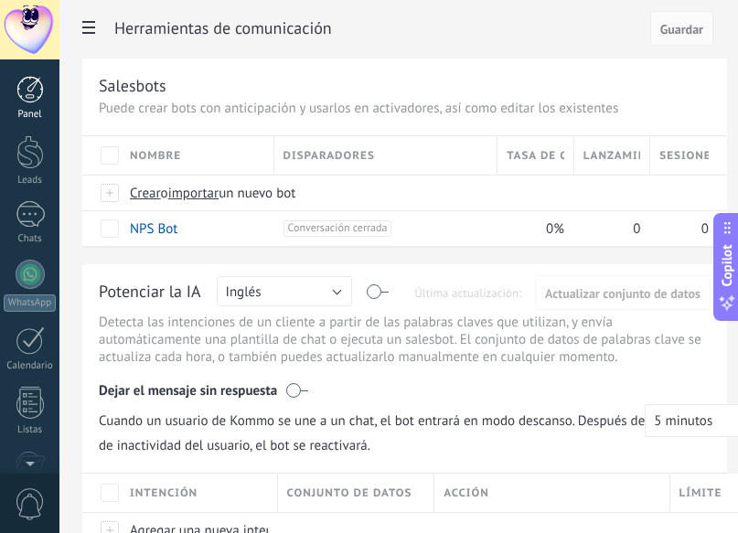
click at [38, 102] on div at bounding box center [29, 89] width 27 height 27
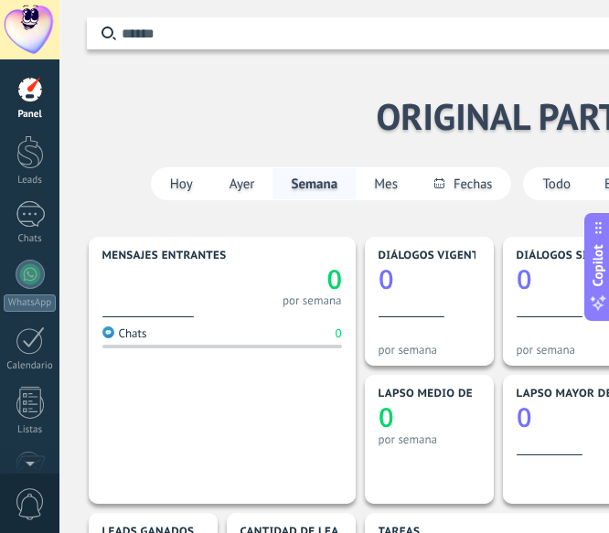
click at [22, 504] on span "0" at bounding box center [30, 505] width 31 height 32
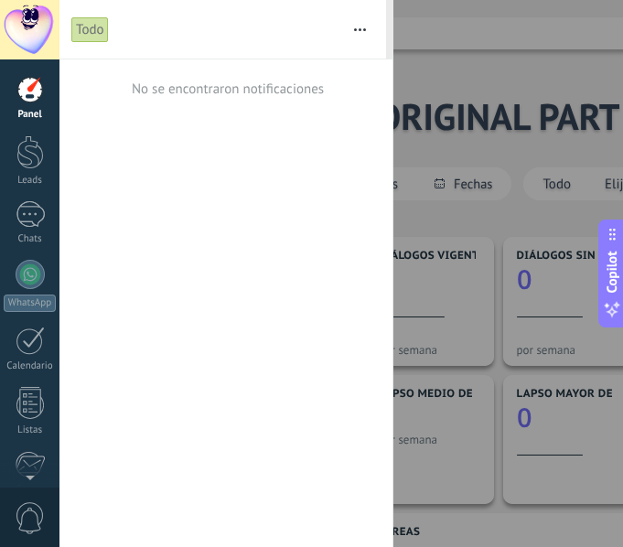
click at [458, 65] on div at bounding box center [311, 273] width 623 height 547
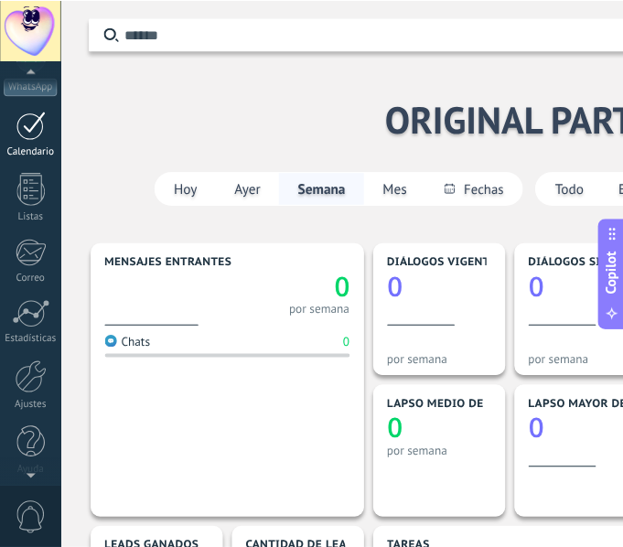
scroll to position [228, 0]
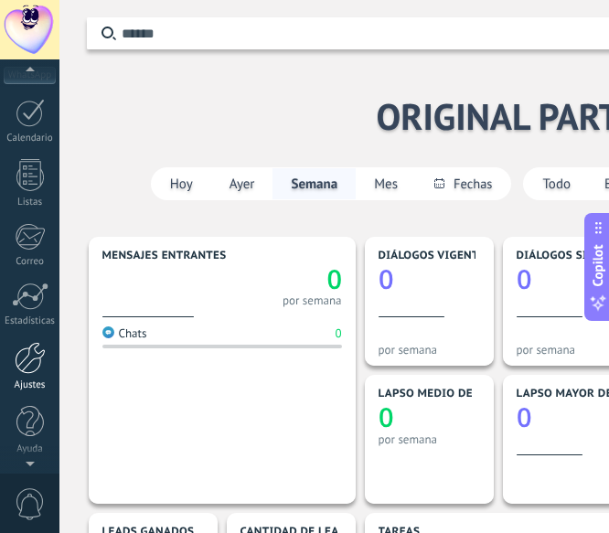
click at [29, 354] on div at bounding box center [30, 358] width 31 height 32
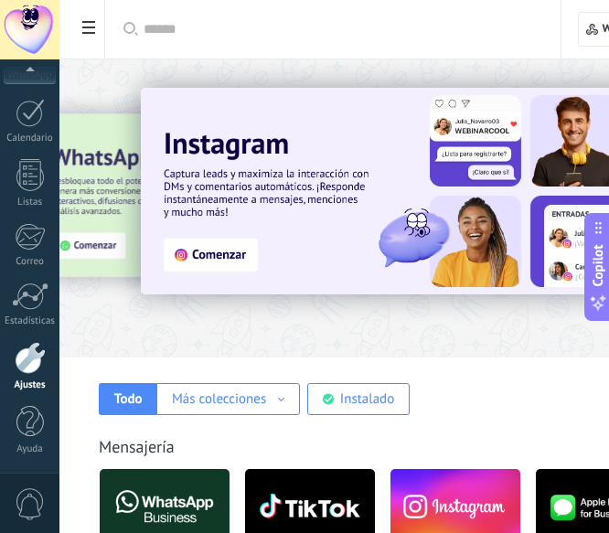
click at [81, 19] on span at bounding box center [88, 30] width 31 height 36
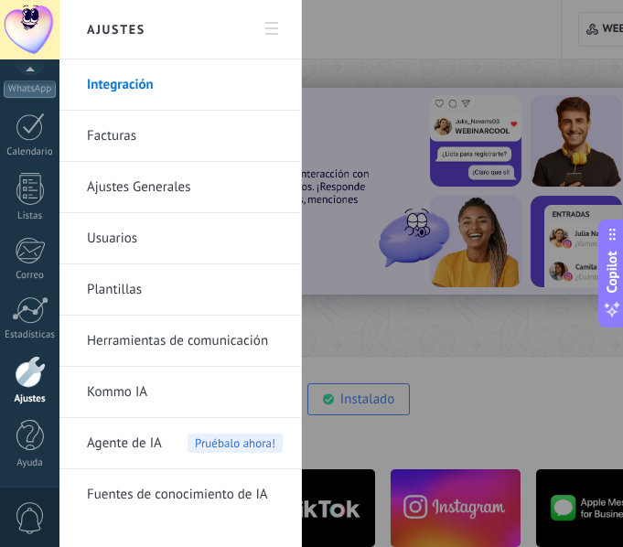
click at [81, 19] on div "Ajustes Integración Facturas Ajustes Generales Usuarios Plantillas Herramientas…" at bounding box center [180, 273] width 242 height 547
click at [498, 389] on div at bounding box center [311, 273] width 623 height 547
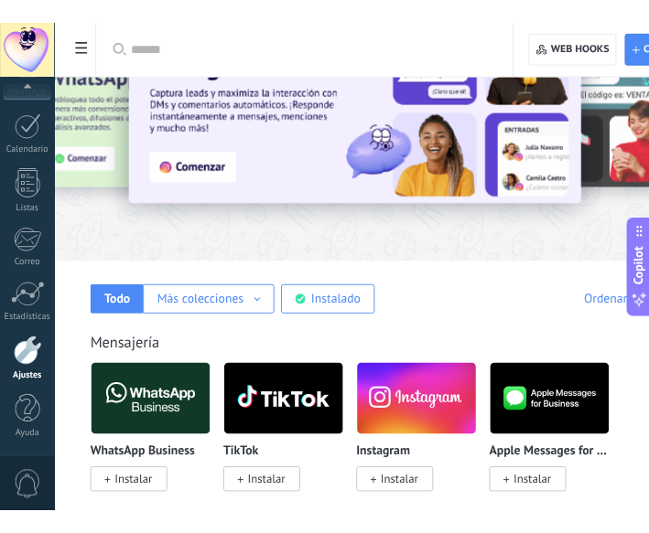
scroll to position [130, 0]
